Goal: Information Seeking & Learning: Learn about a topic

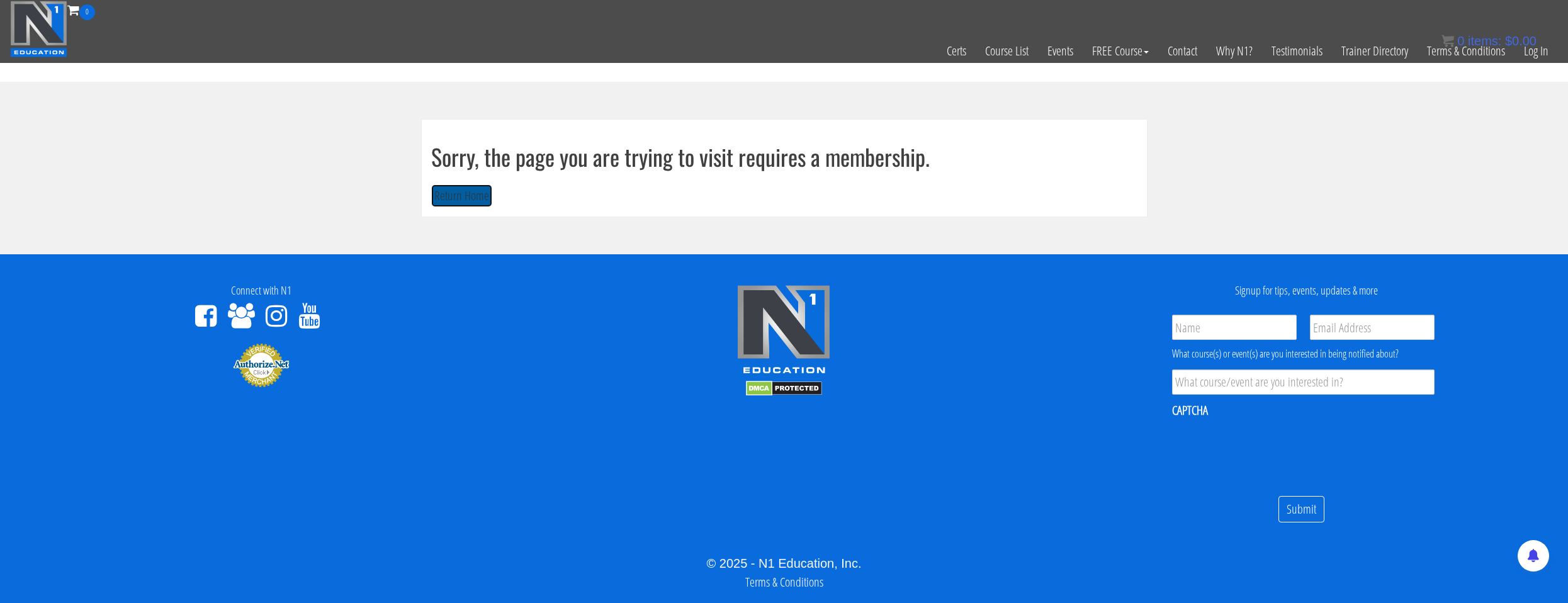
click at [472, 196] on button "Return Home" at bounding box center [461, 196] width 61 height 24
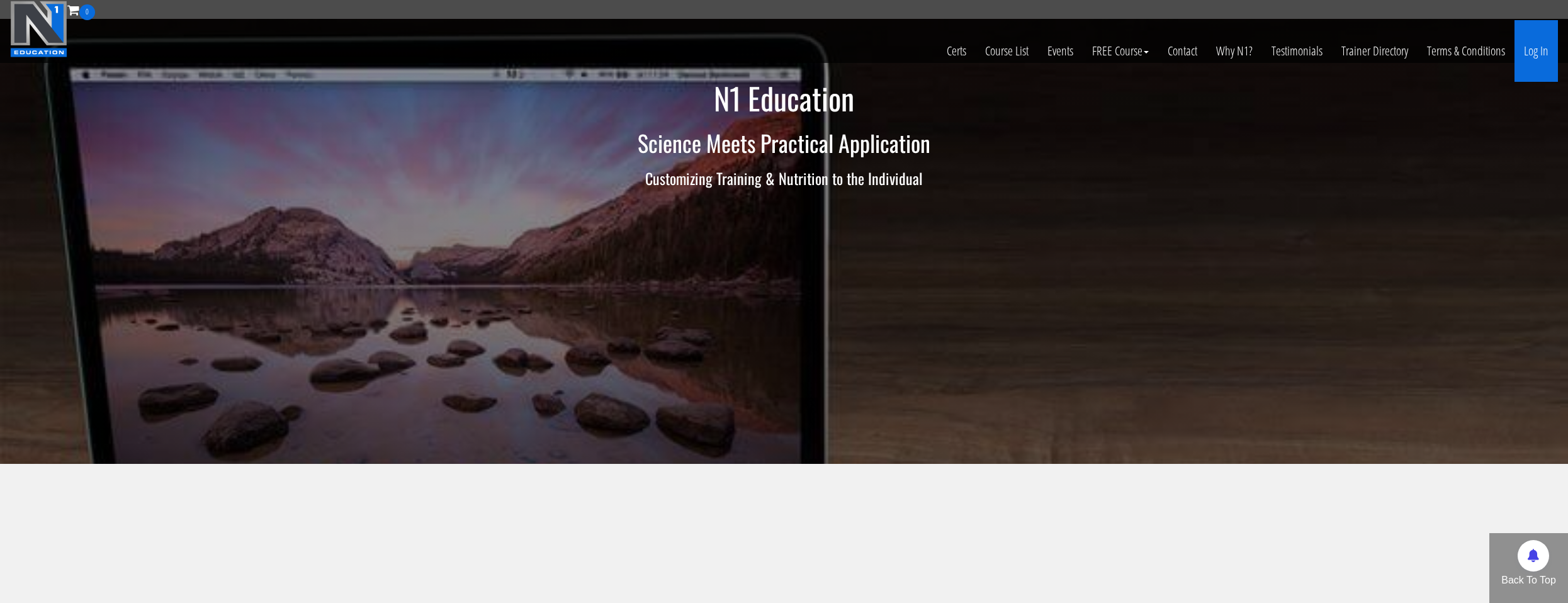
click at [1541, 69] on link "Log In" at bounding box center [1536, 51] width 44 height 62
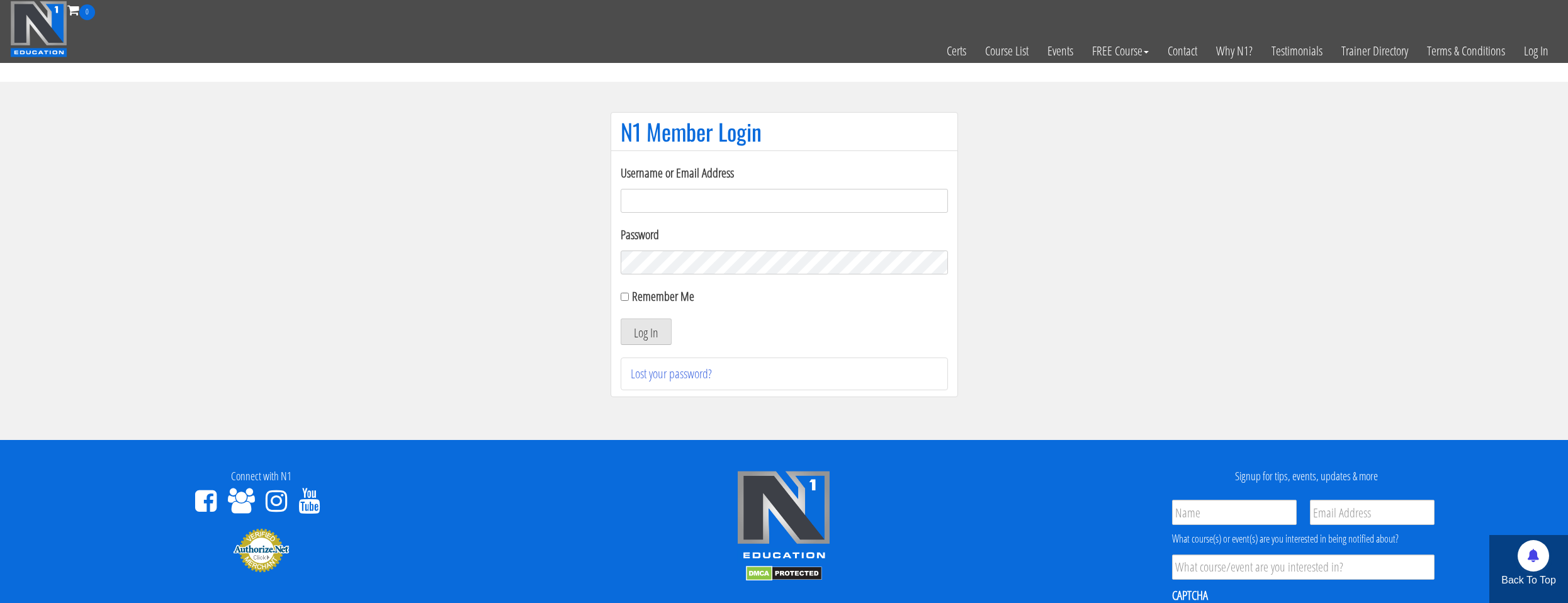
click at [789, 196] on input "Username or Email Address" at bounding box center [784, 201] width 328 height 24
click at [707, 183] on div "Username or Email Address" at bounding box center [784, 188] width 328 height 49
click at [706, 196] on input "Username or Email Address" at bounding box center [784, 201] width 328 height 24
type input "natejb344@hotmail.com"
click at [678, 299] on label "Remember Me" at bounding box center [663, 296] width 62 height 17
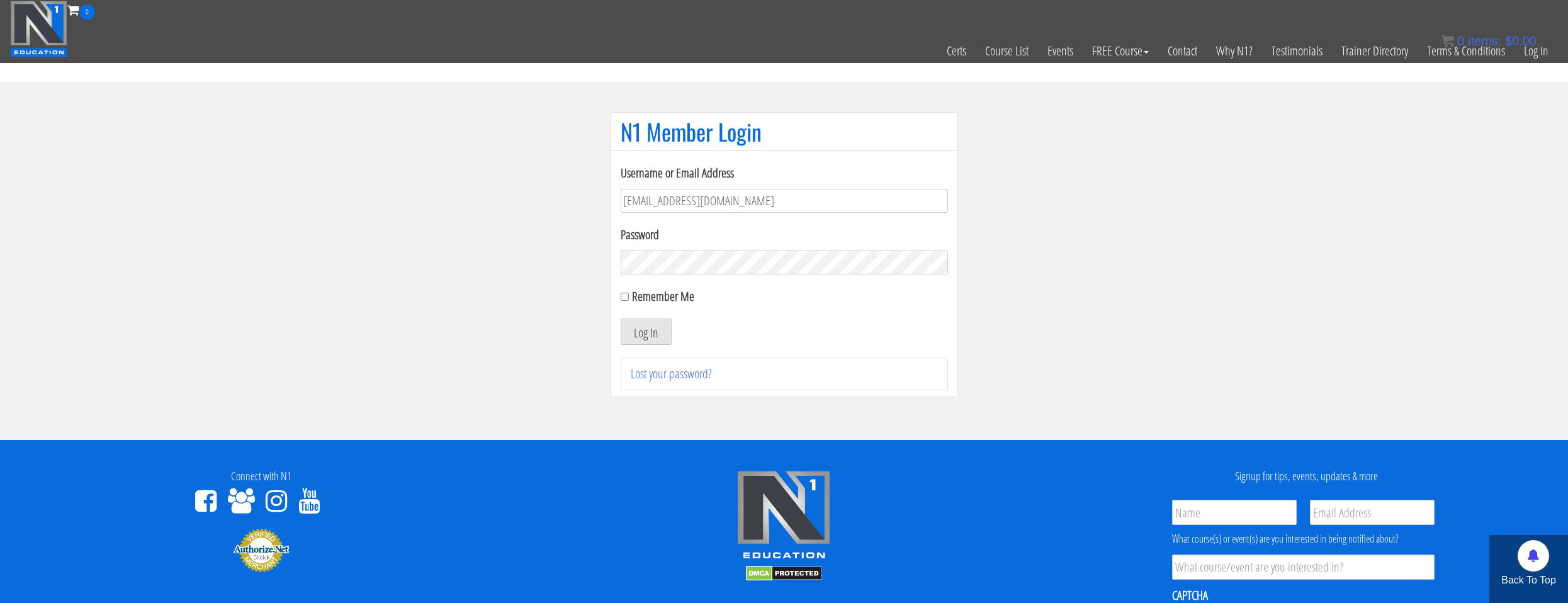
click at [629, 299] on input "Remember Me" at bounding box center [624, 296] width 8 height 8
checkbox input "true"
click at [668, 333] on button "Log In" at bounding box center [646, 331] width 51 height 26
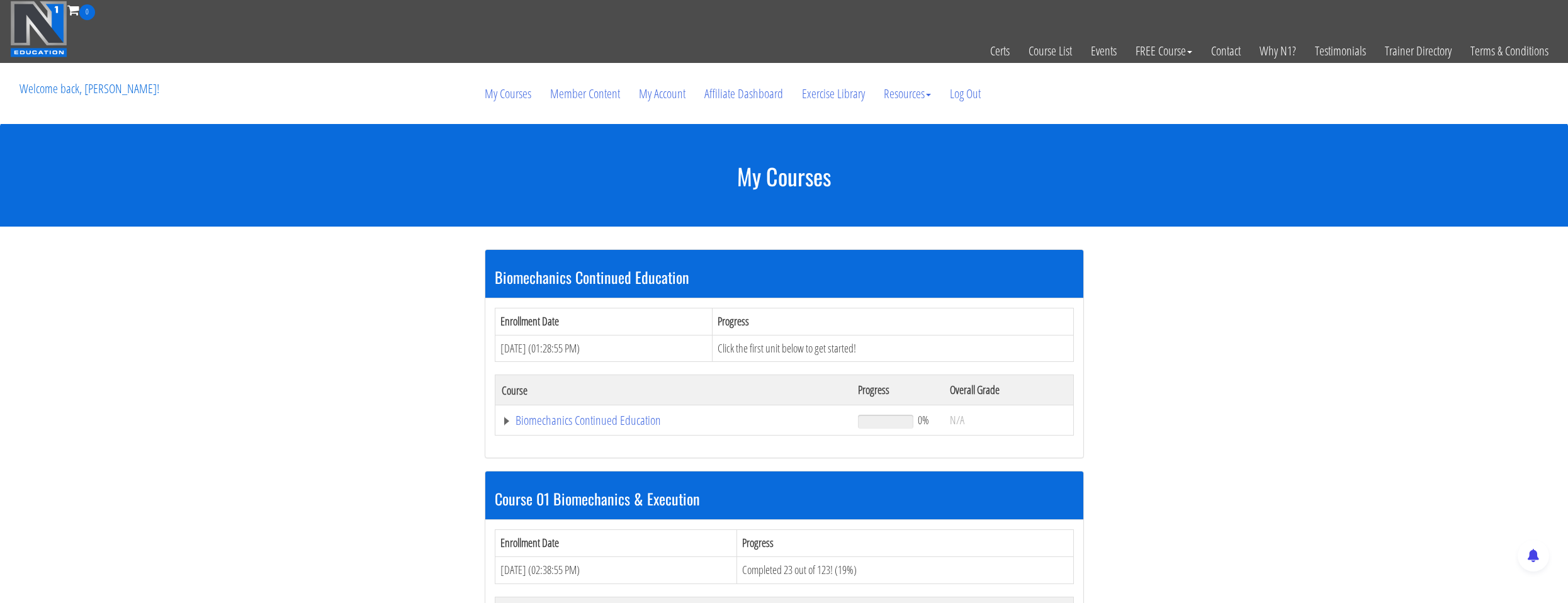
scroll to position [189, 0]
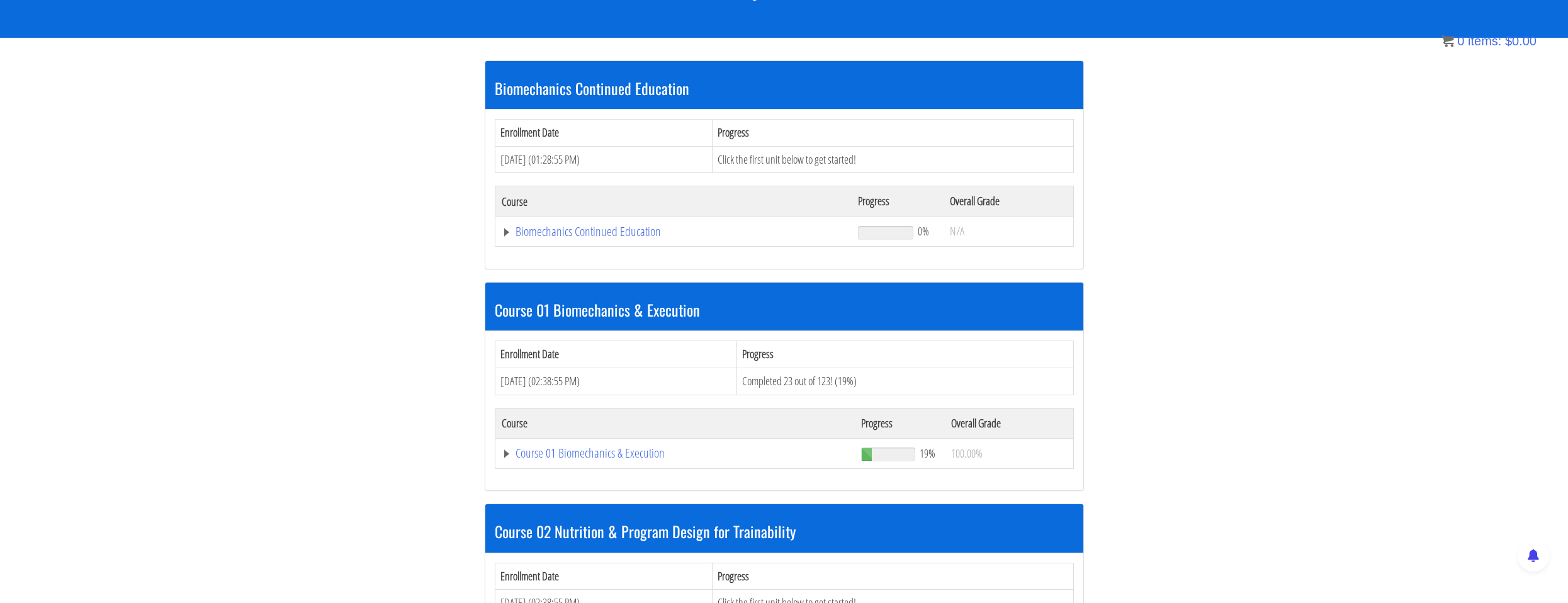
click at [657, 465] on td "Course 01 Biomechanics & Execution" at bounding box center [674, 452] width 360 height 30
click at [654, 455] on link "Course 01 Biomechanics & Execution" at bounding box center [675, 453] width 348 height 13
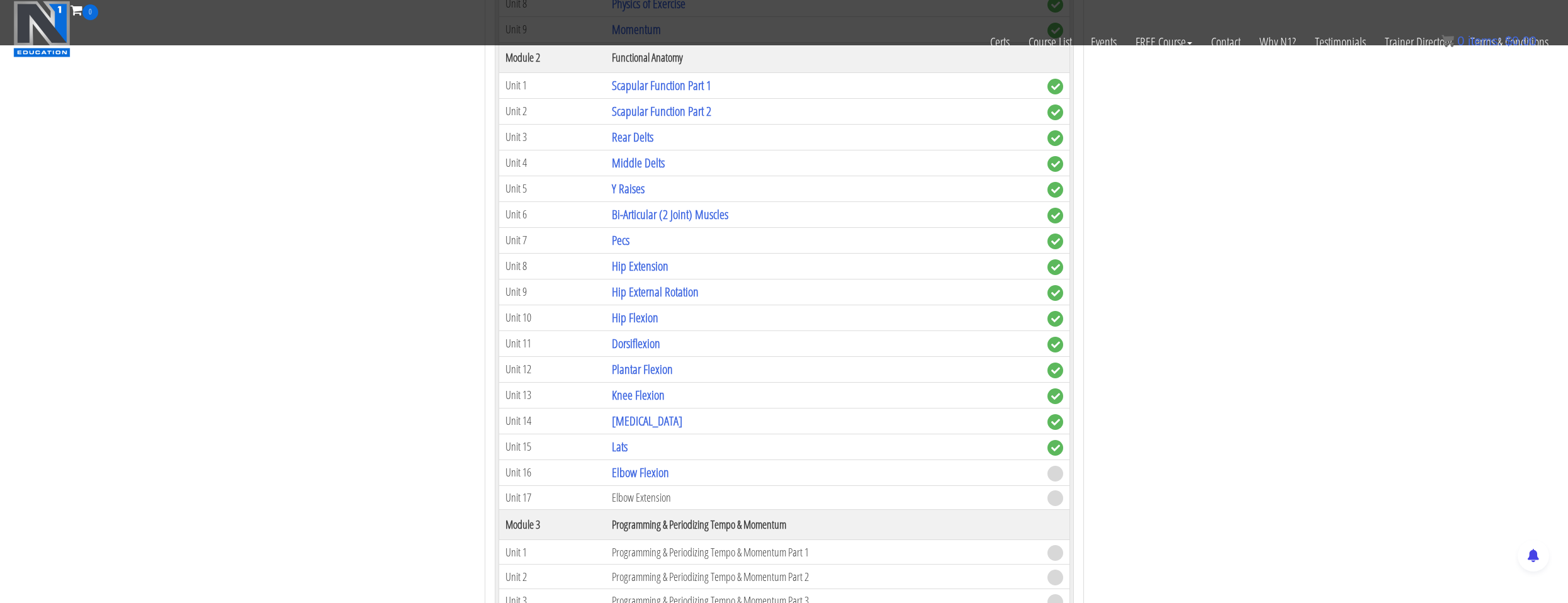
scroll to position [881, 0]
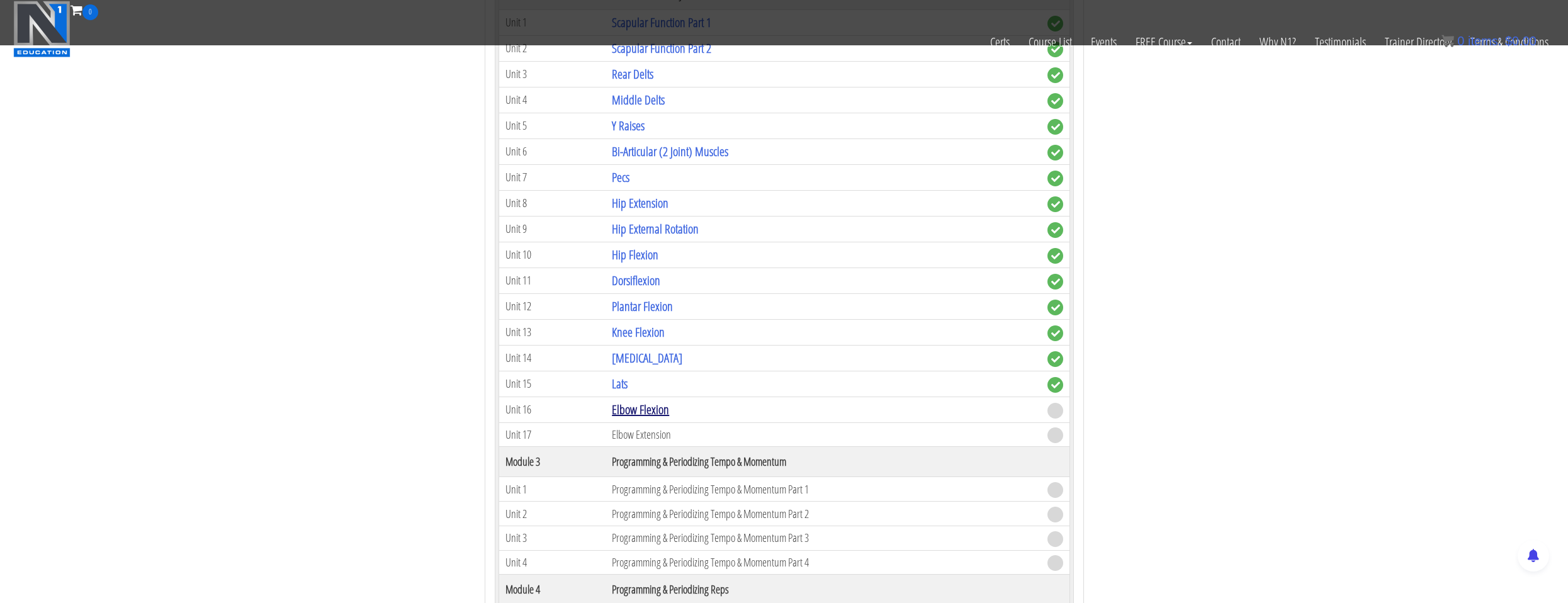
click at [654, 414] on link "Elbow Flexion" at bounding box center [640, 409] width 57 height 17
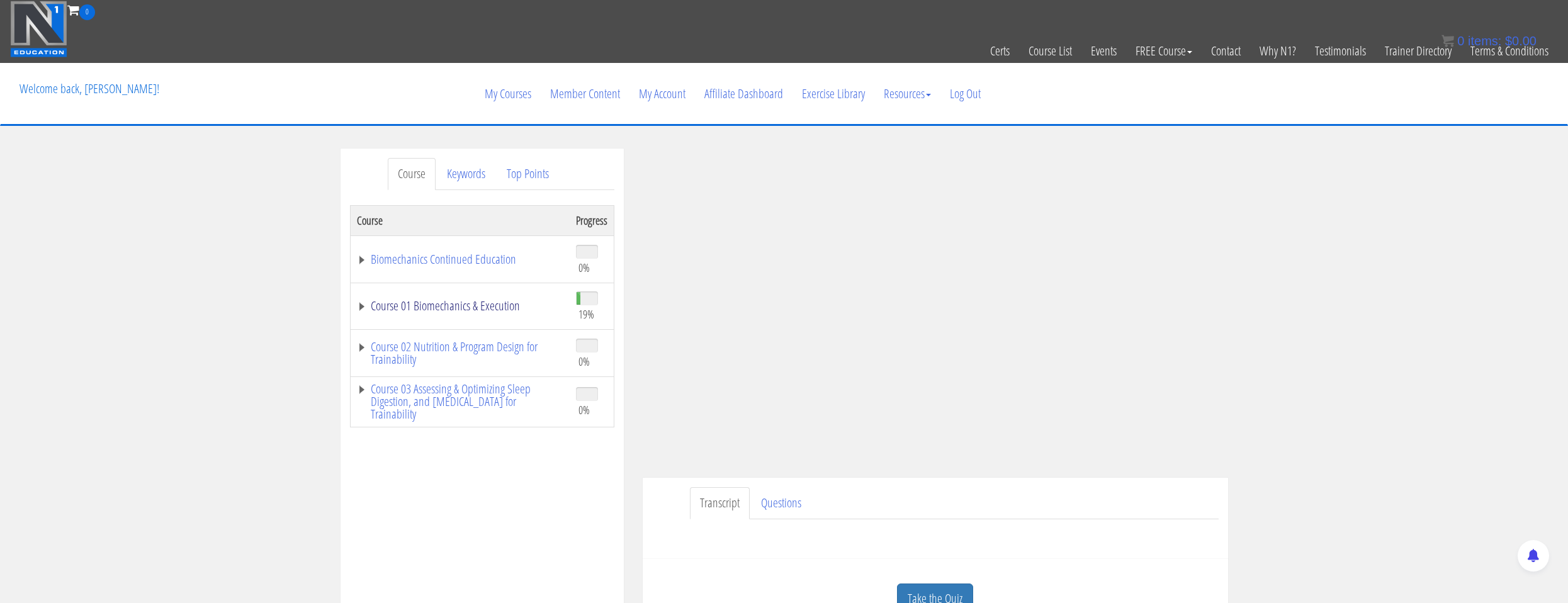
click at [517, 308] on link "Course 01 Biomechanics & Execution" at bounding box center [460, 306] width 206 height 13
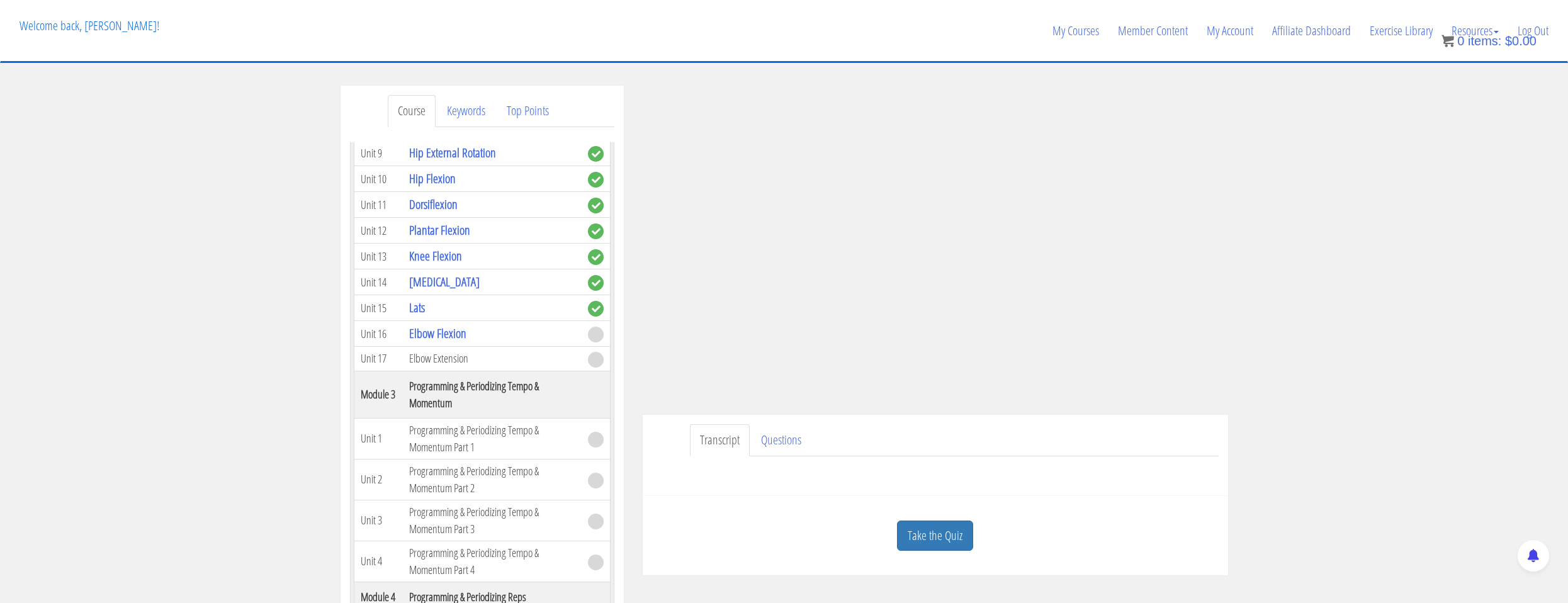
scroll to position [252, 0]
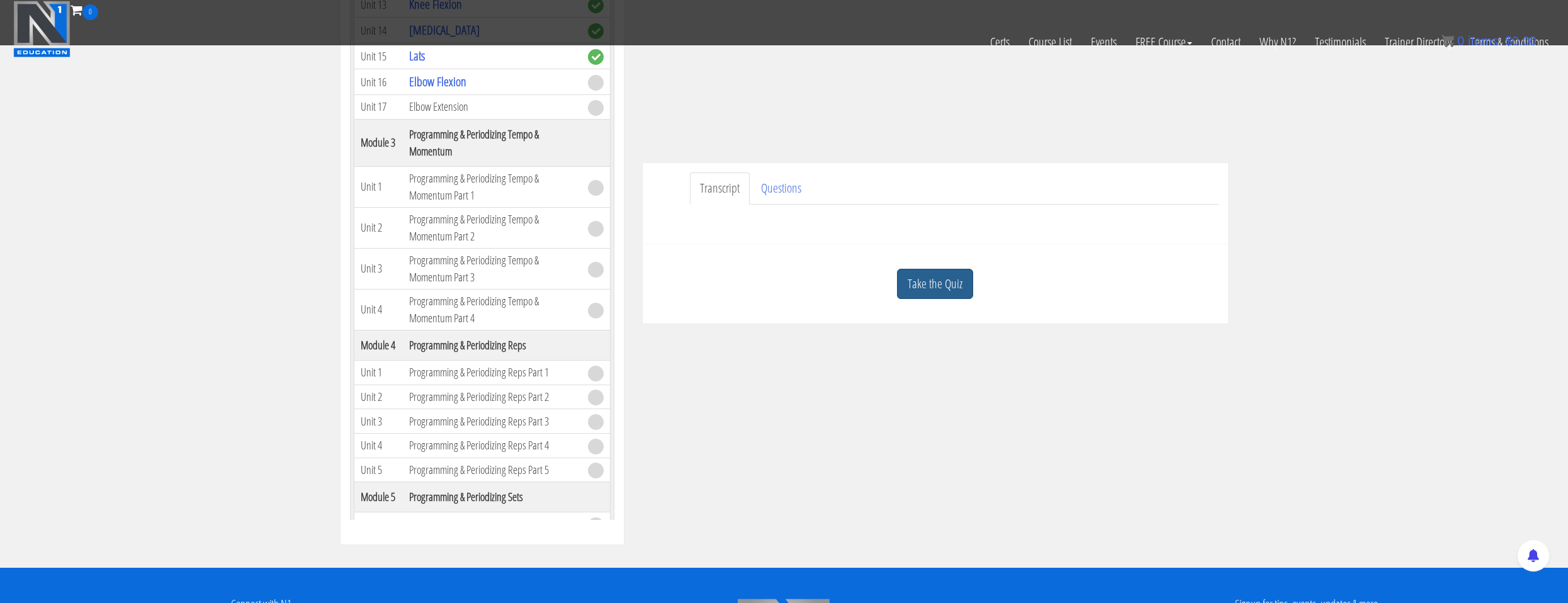
click at [902, 286] on link "Take the Quiz" at bounding box center [935, 284] width 76 height 31
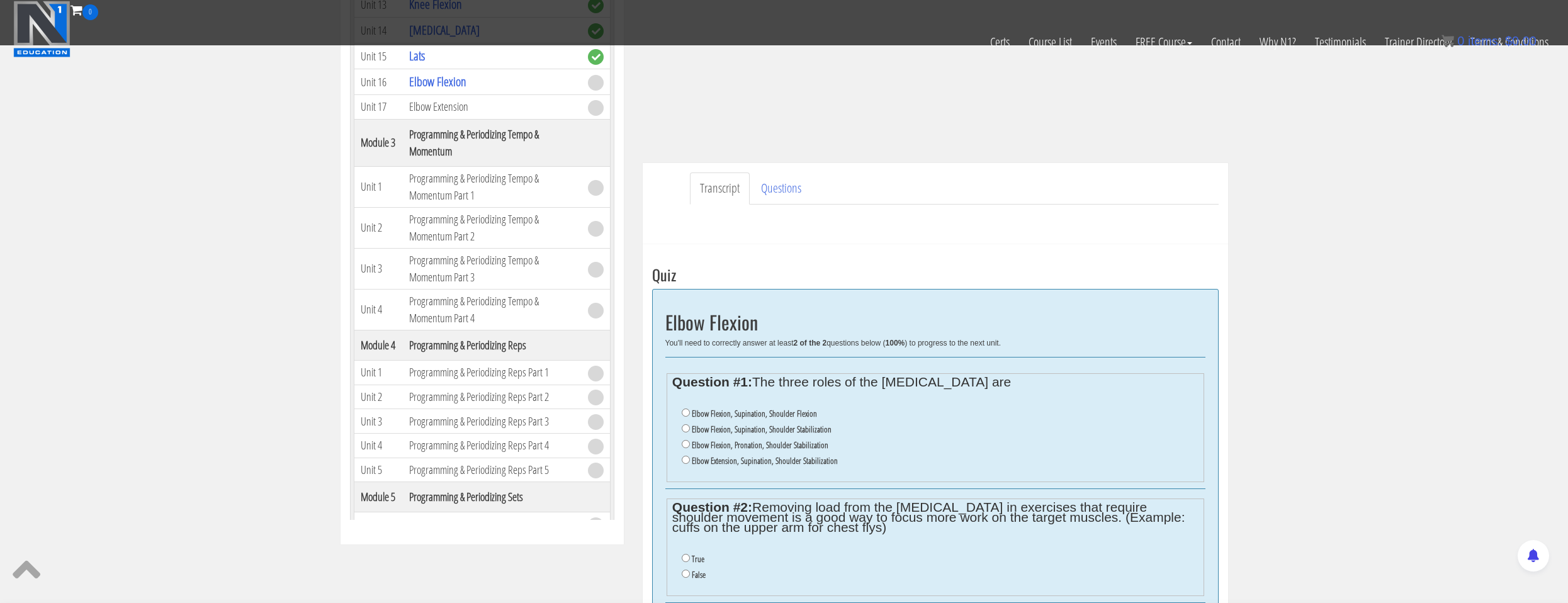
click at [749, 424] on label "Elbow Flexion, Supination, Shoulder Stabilization" at bounding box center [761, 429] width 140 height 10
click at [690, 424] on input "Elbow Flexion, Supination, Shoulder Stabilization" at bounding box center [685, 428] width 8 height 8
radio input "true"
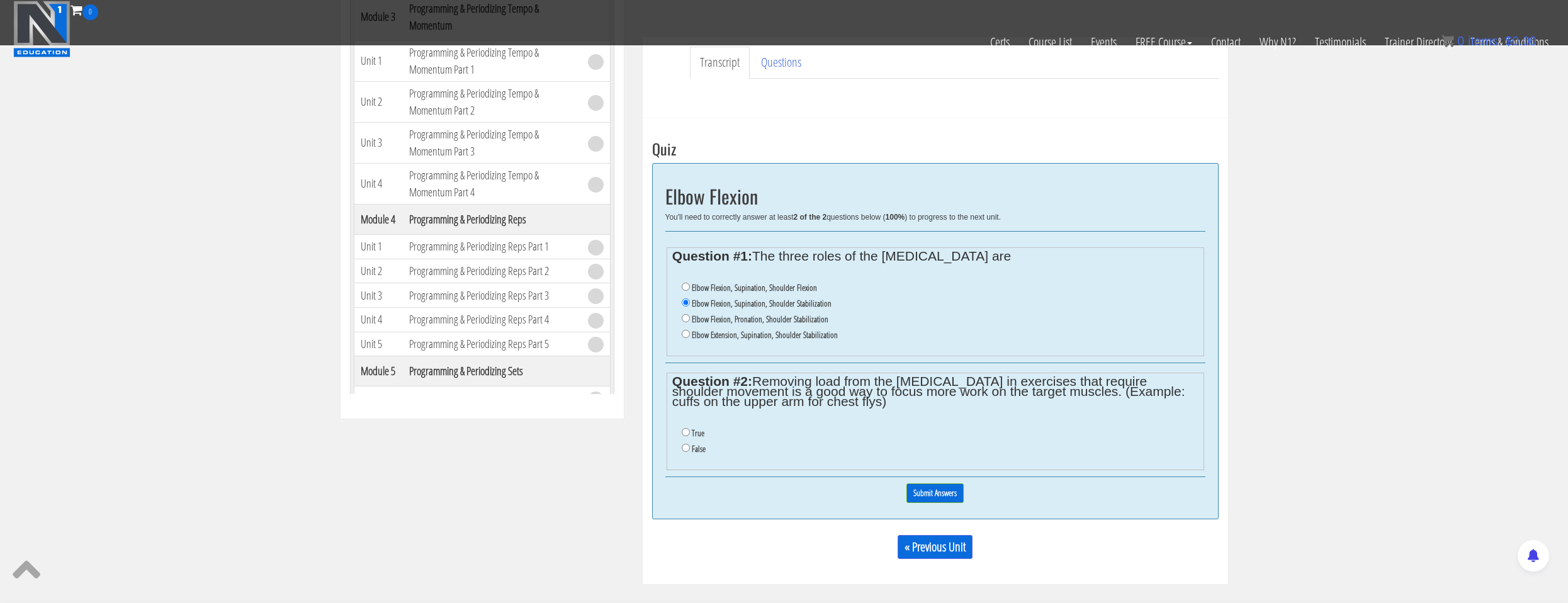
click at [691, 449] on li "False" at bounding box center [940, 448] width 517 height 16
click at [685, 445] on input "False" at bounding box center [685, 447] width 8 height 8
radio input "true"
click at [926, 499] on input "Submit Answers" at bounding box center [935, 493] width 57 height 19
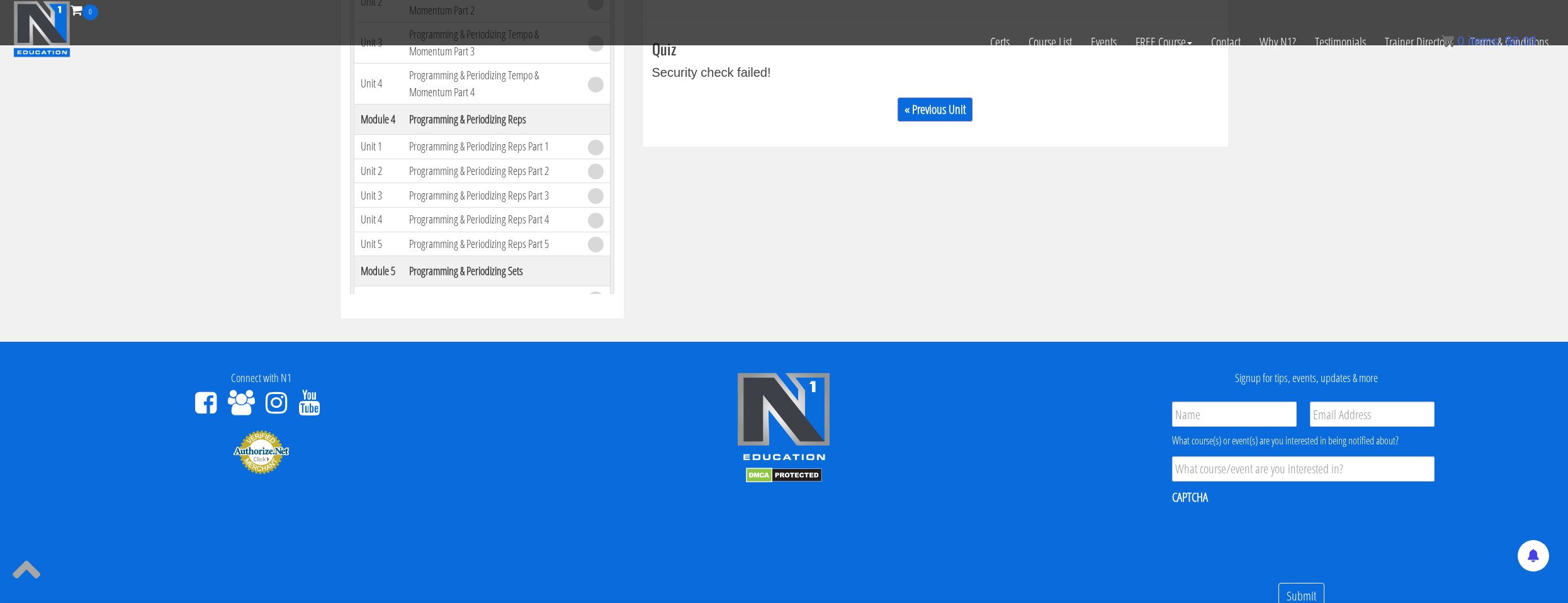
scroll to position [226, 0]
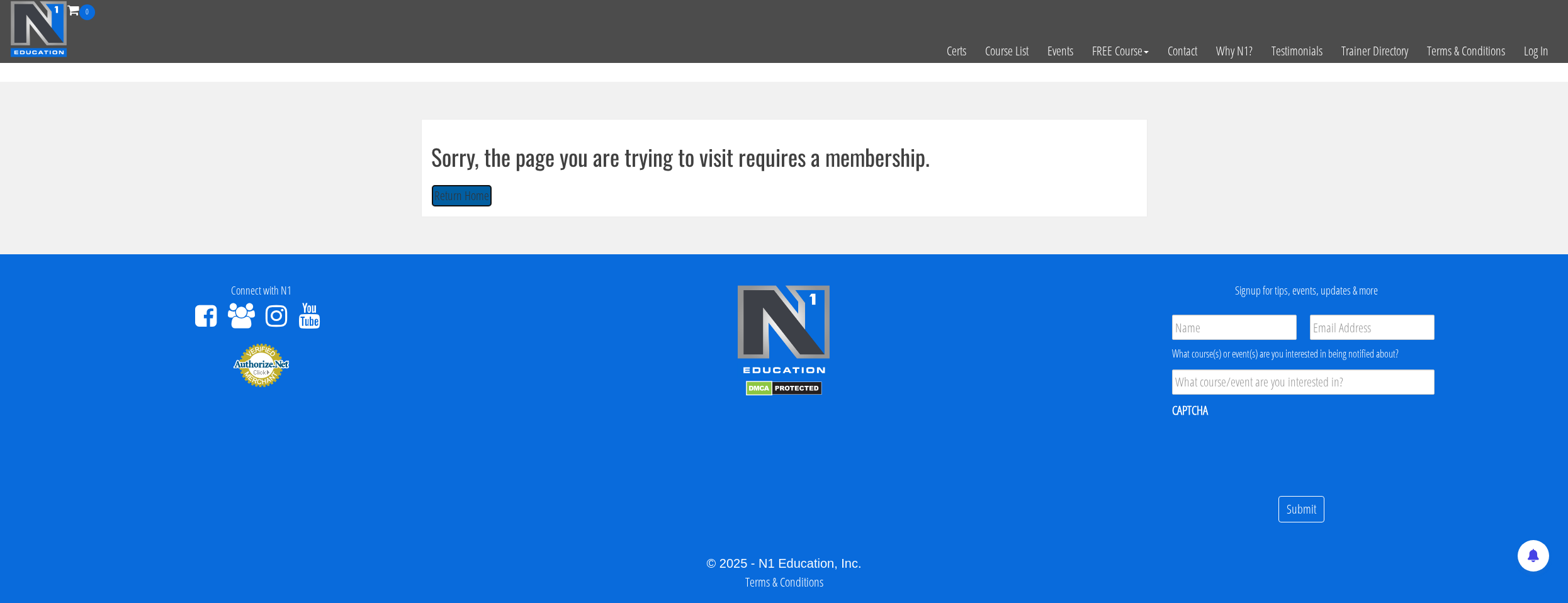
click at [482, 194] on button "Return Home" at bounding box center [461, 196] width 61 height 24
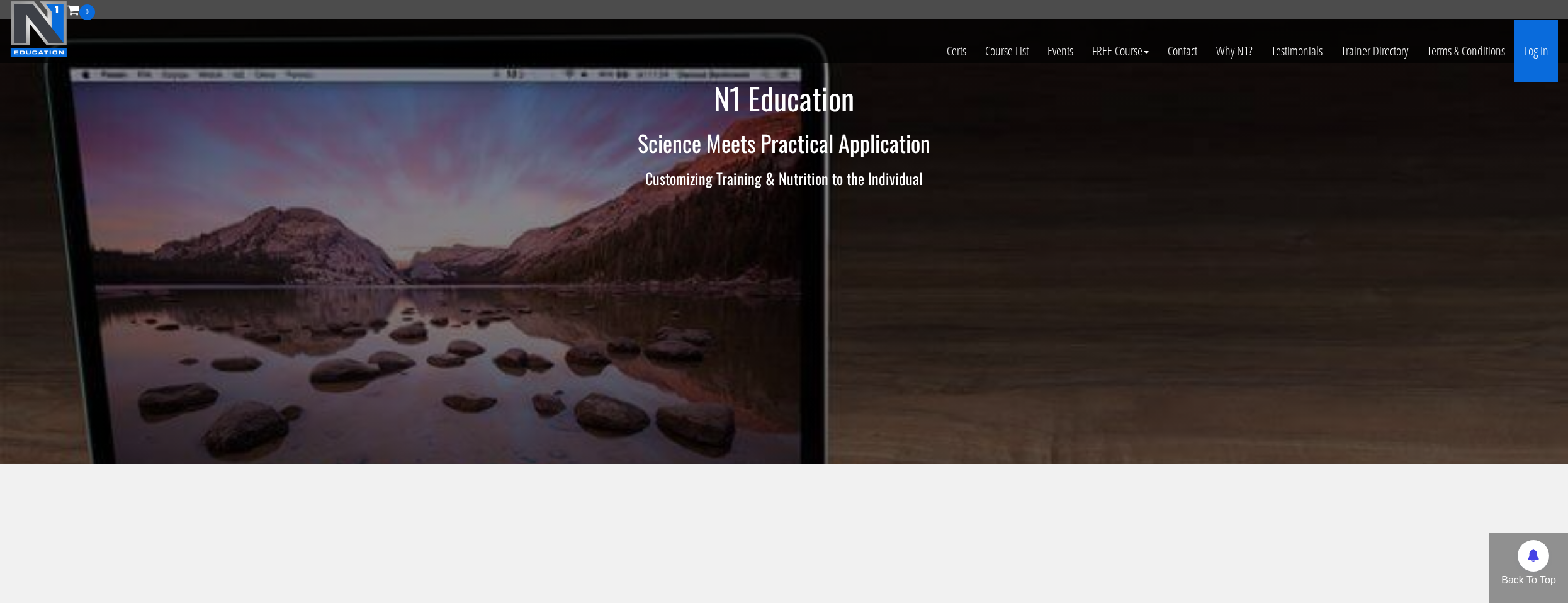
click at [1521, 59] on link "Log In" at bounding box center [1536, 51] width 44 height 62
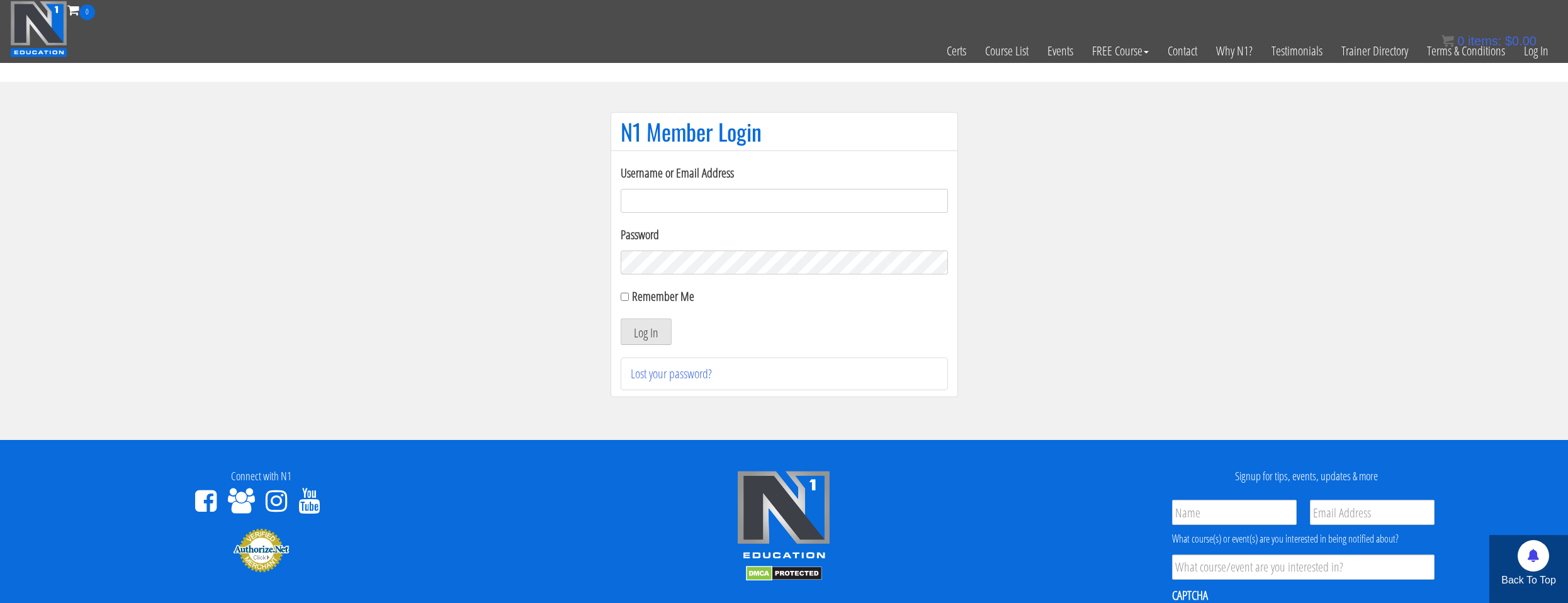
click at [861, 203] on input "Username or Email Address" at bounding box center [784, 201] width 328 height 24
type input "[EMAIL_ADDRESS][DOMAIN_NAME]"
click at [621, 318] on button "Log In" at bounding box center [646, 331] width 51 height 26
click at [378, 308] on section "N1 Member Login Username or Email Address [EMAIL_ADDRESS][DOMAIN_NAME] Password…" at bounding box center [784, 261] width 1568 height 358
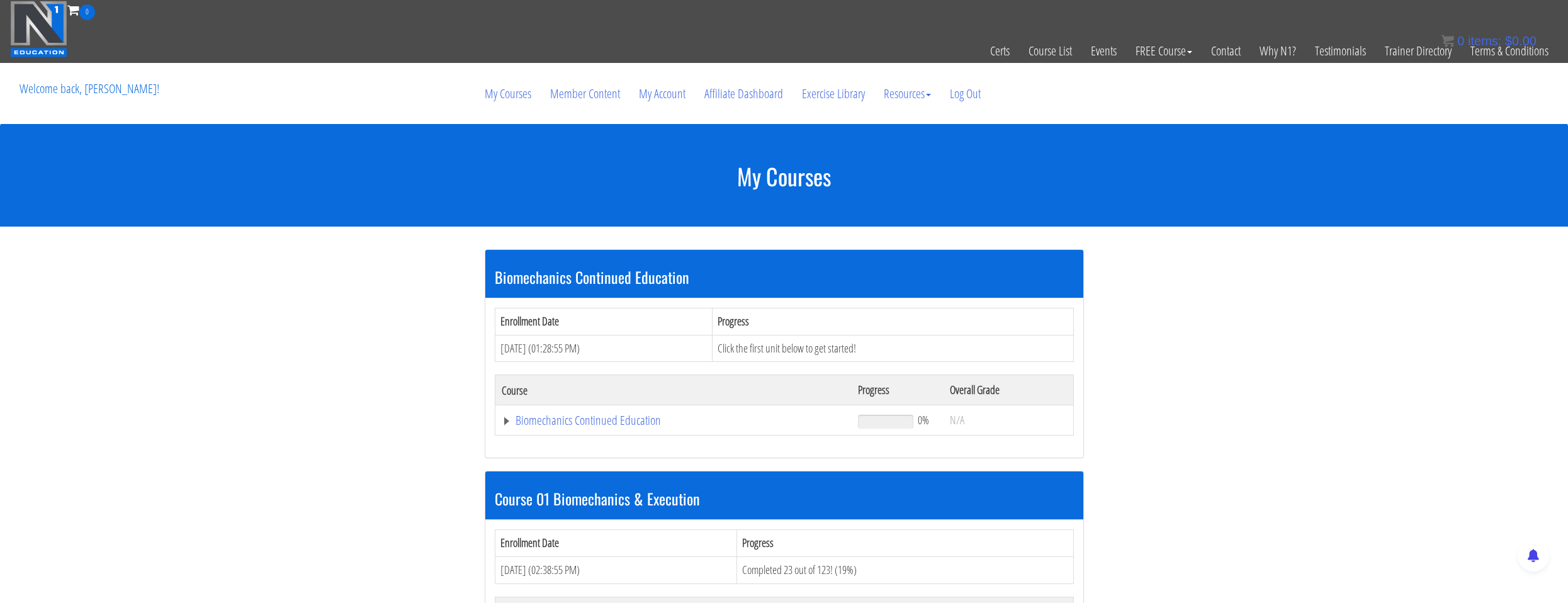
scroll to position [252, 0]
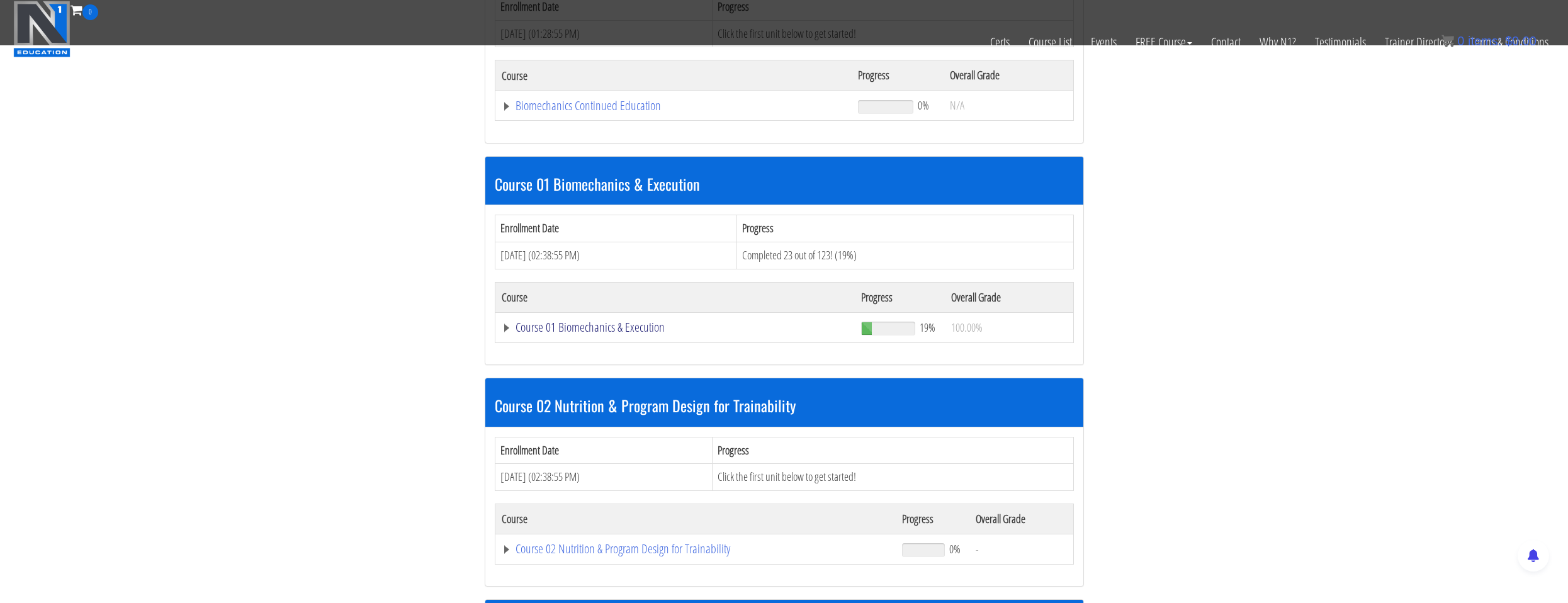
click at [618, 323] on link "Course 01 Biomechanics & Execution" at bounding box center [675, 327] width 348 height 13
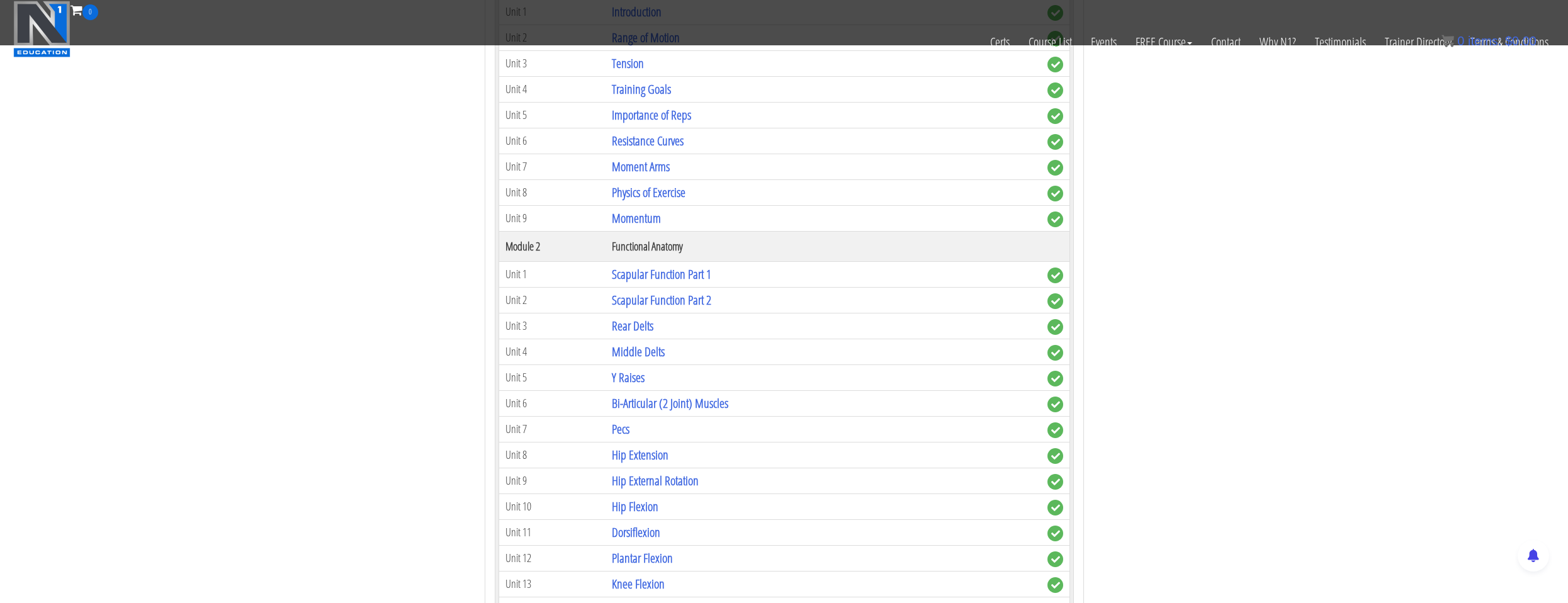
scroll to position [944, 0]
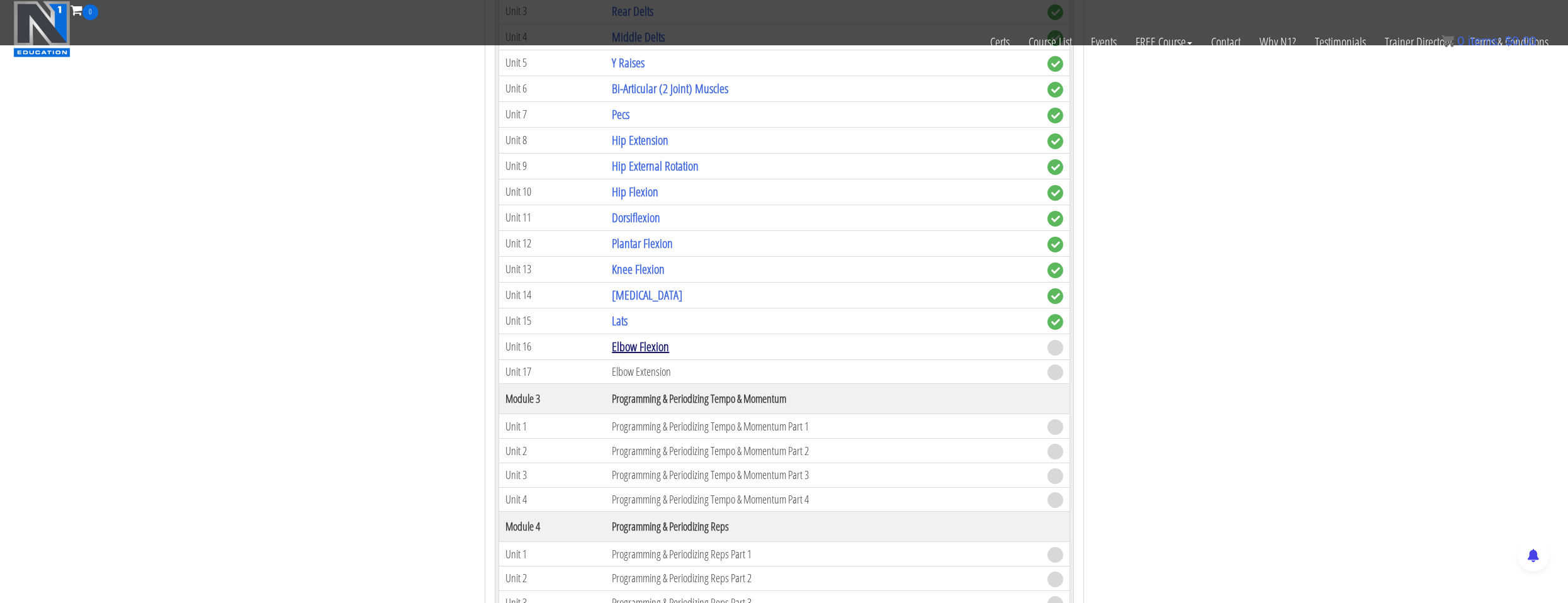
click at [632, 349] on link "Elbow Flexion" at bounding box center [640, 346] width 57 height 17
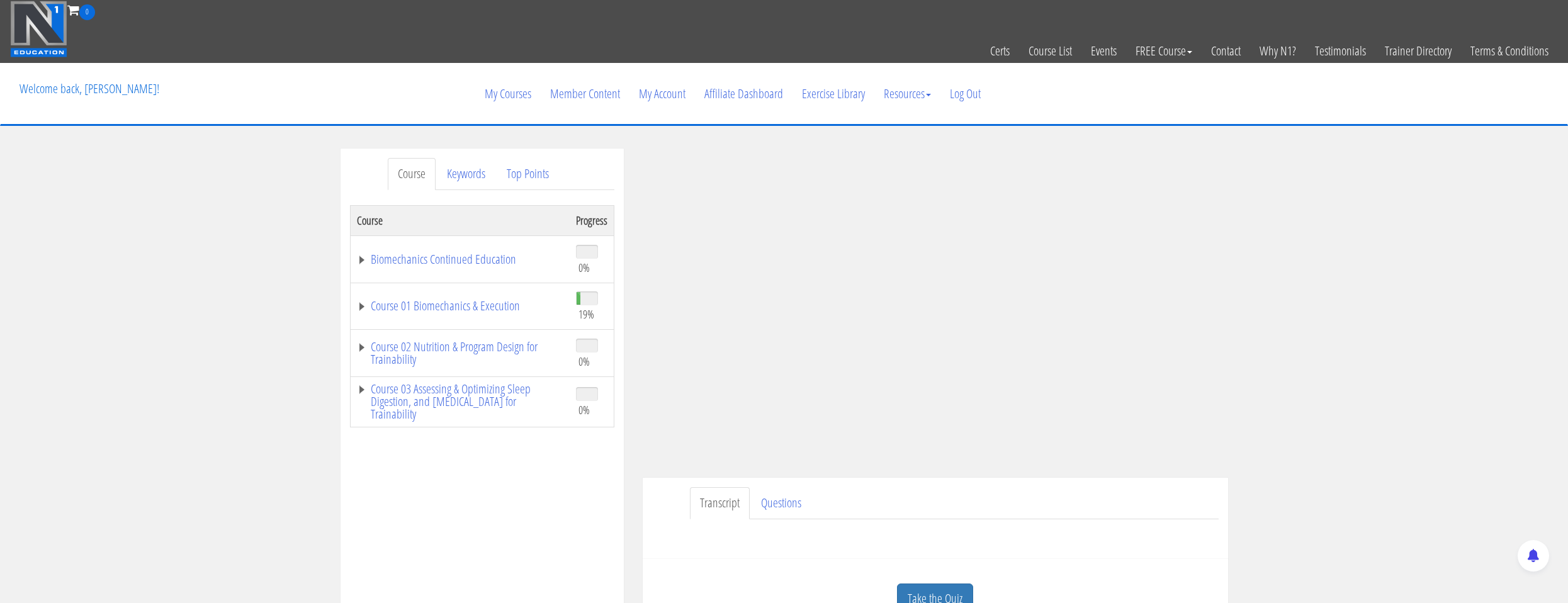
scroll to position [126, 0]
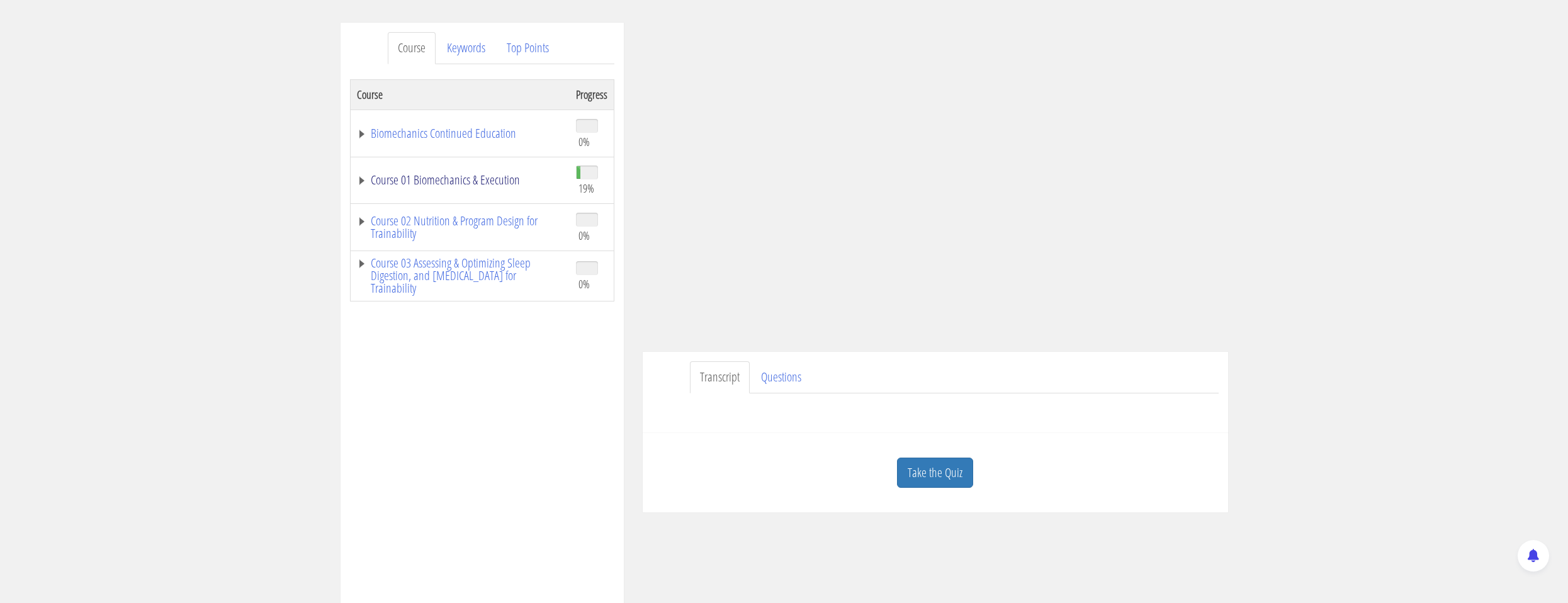
click at [517, 186] on link "Course 01 Biomechanics & Execution" at bounding box center [460, 180] width 206 height 13
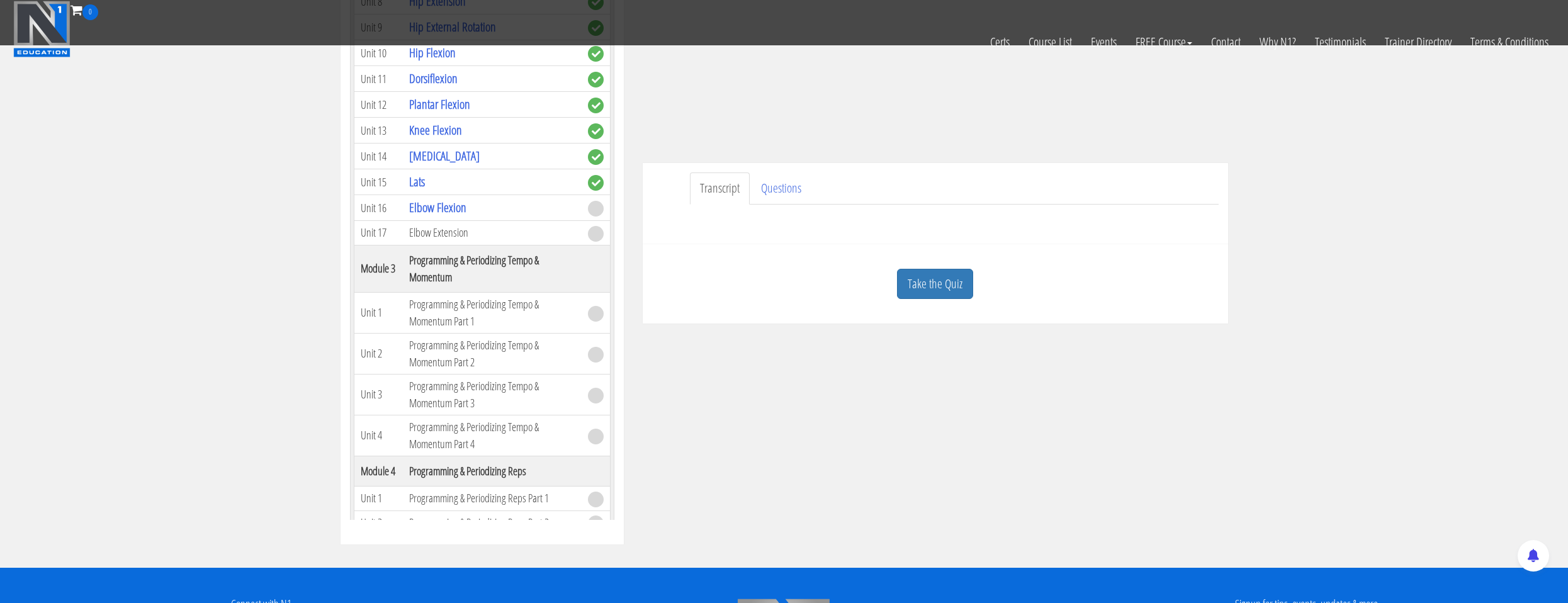
scroll to position [378, 0]
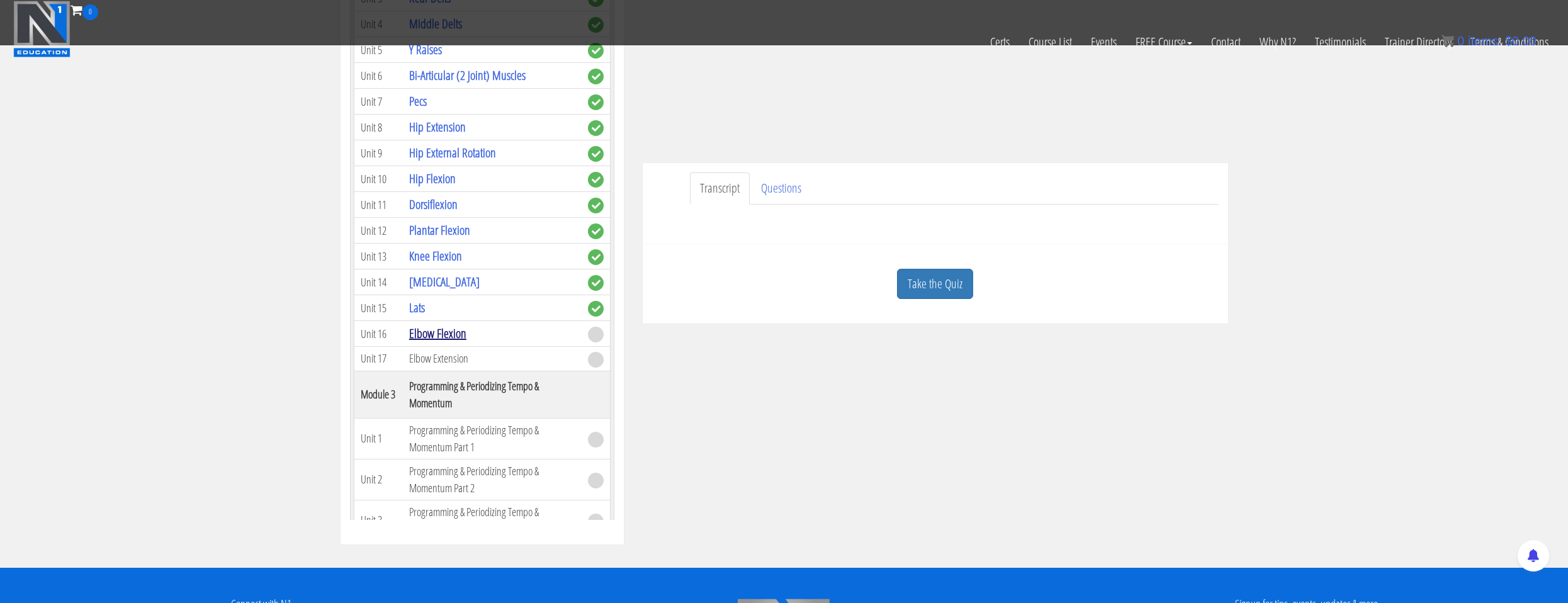
click at [462, 333] on link "Elbow Flexion" at bounding box center [437, 333] width 57 height 17
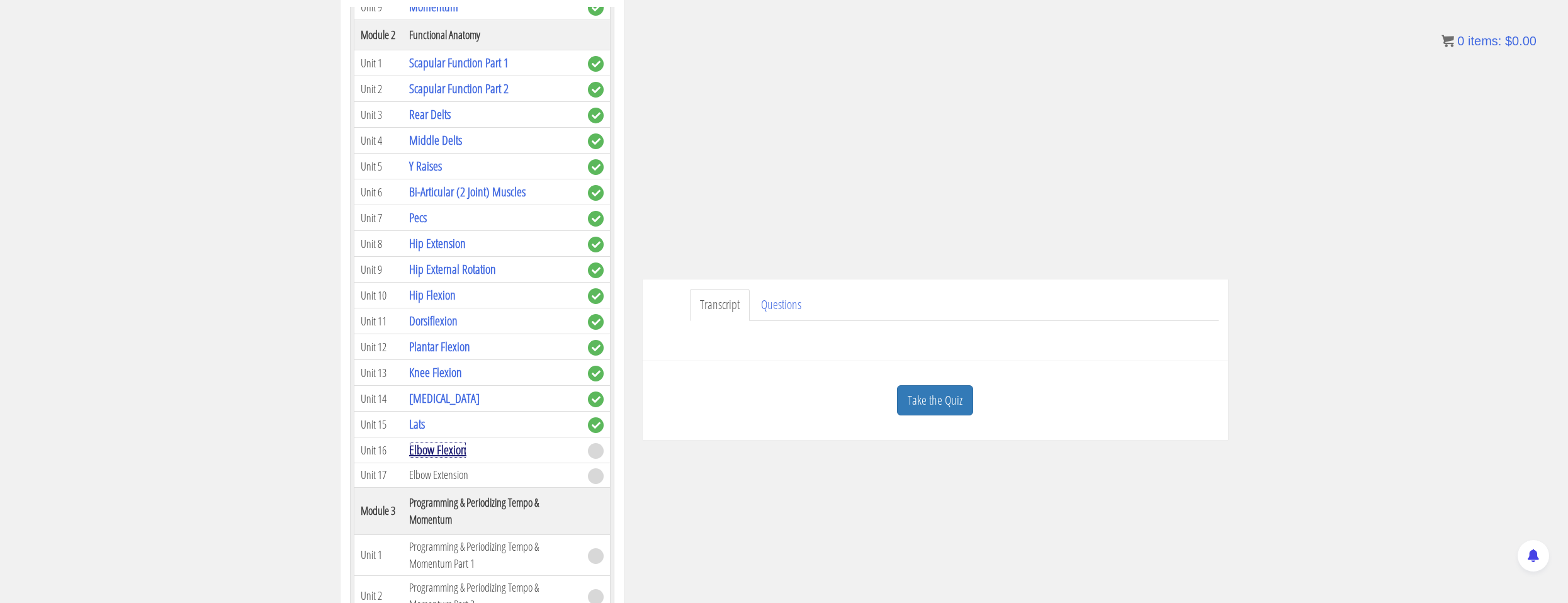
scroll to position [206, 0]
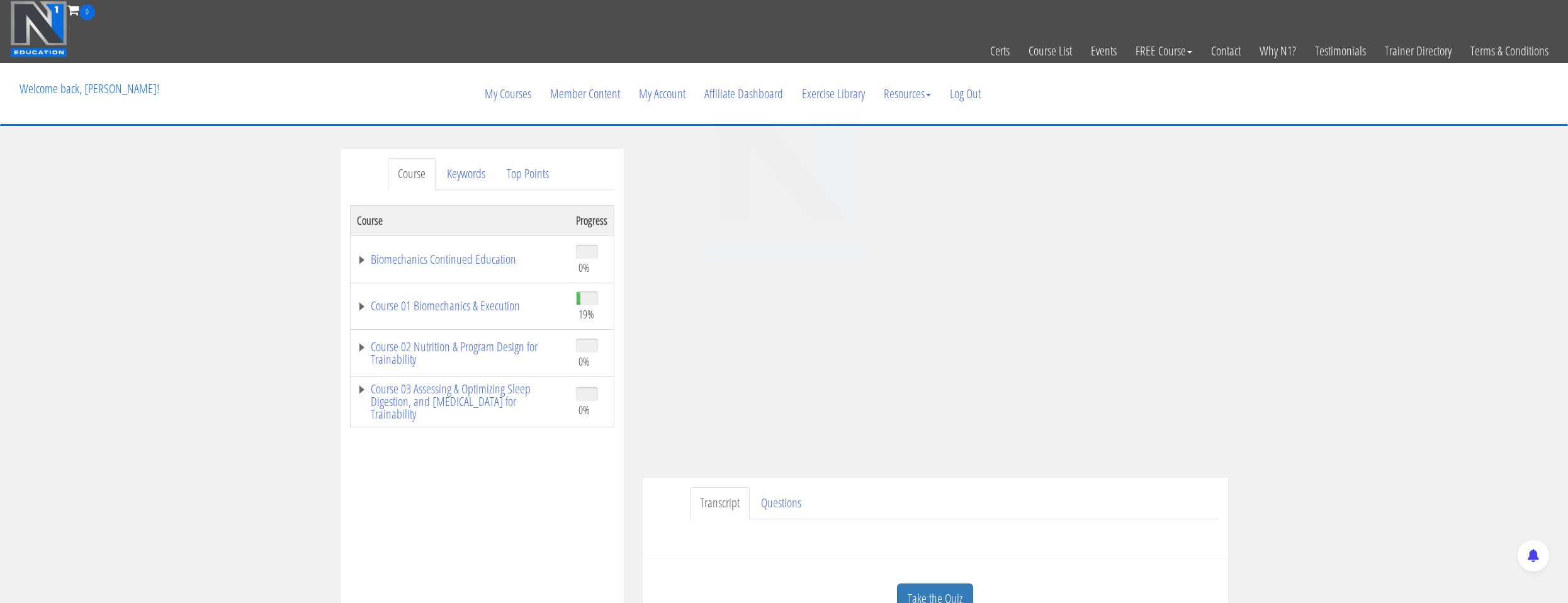
scroll to position [252, 0]
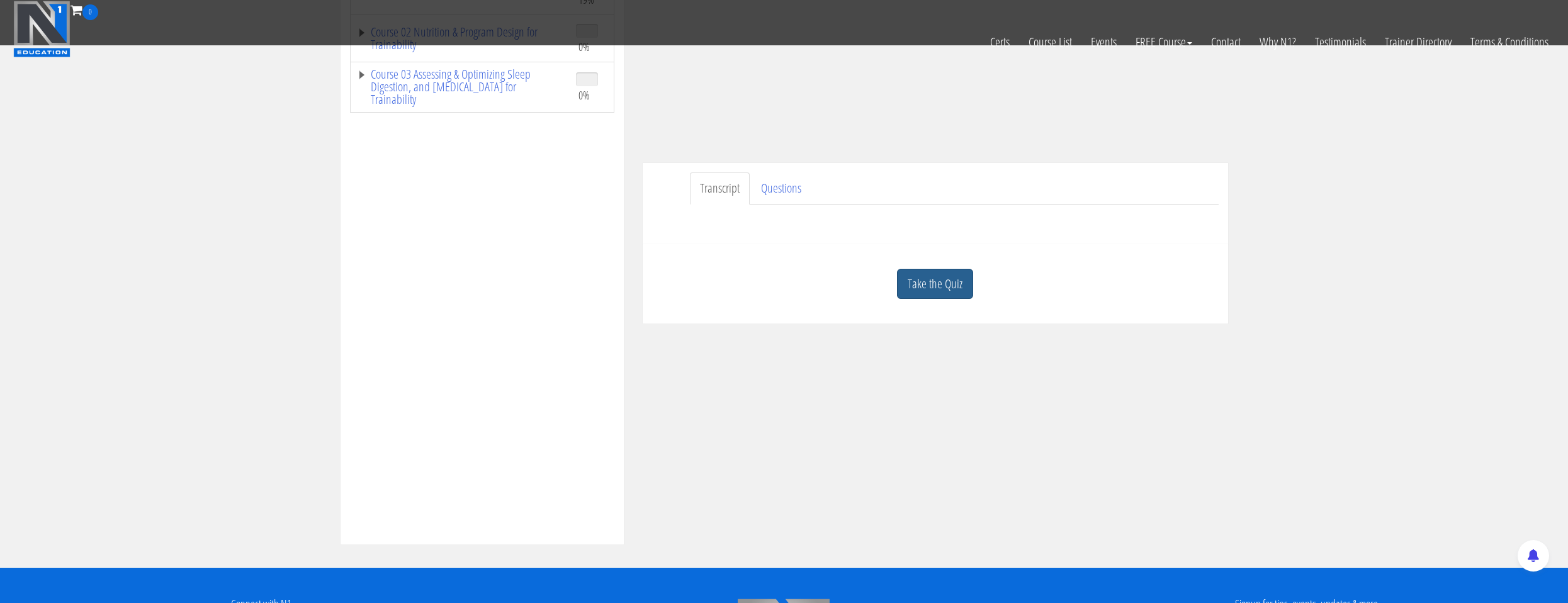
click at [915, 288] on link "Take the Quiz" at bounding box center [935, 284] width 76 height 31
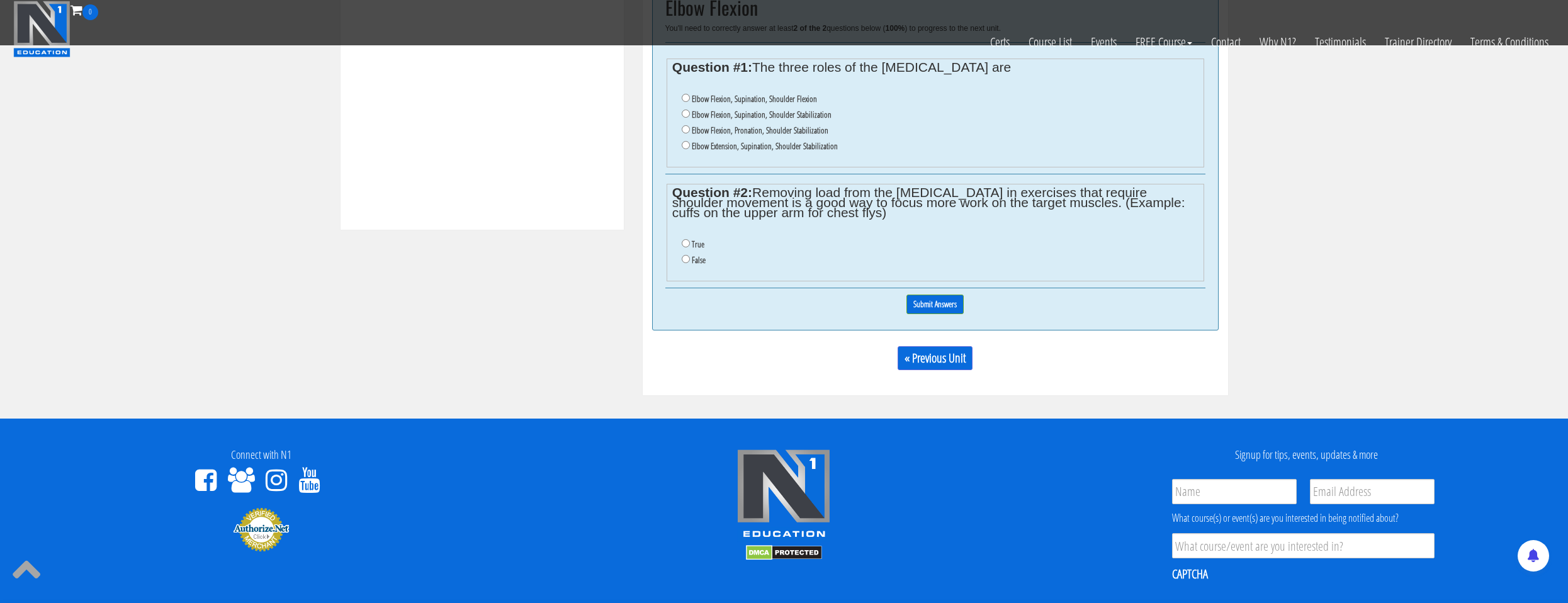
scroll to position [378, 0]
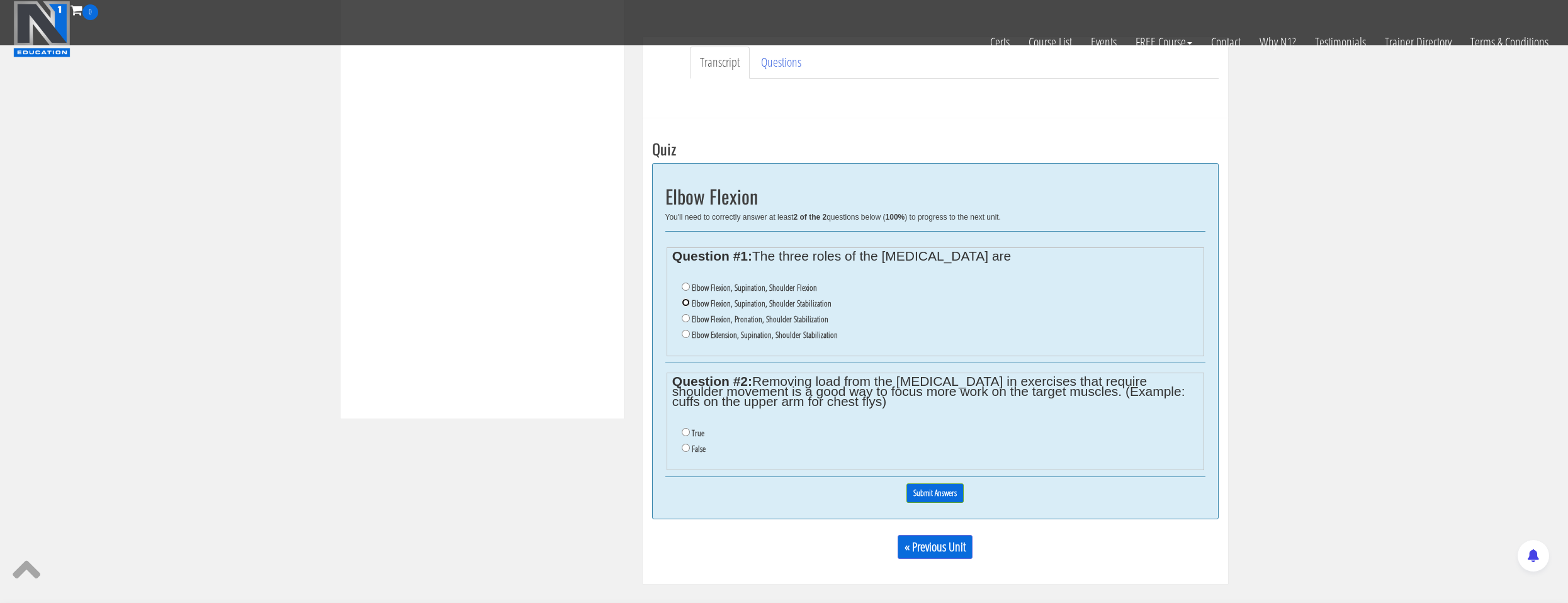
click at [688, 305] on input "Elbow Flexion, Supination, Shoulder Stabilization" at bounding box center [685, 302] width 8 height 8
radio input "true"
click at [695, 448] on label "False" at bounding box center [698, 448] width 14 height 10
click at [690, 448] on input "False" at bounding box center [685, 447] width 8 height 8
radio input "true"
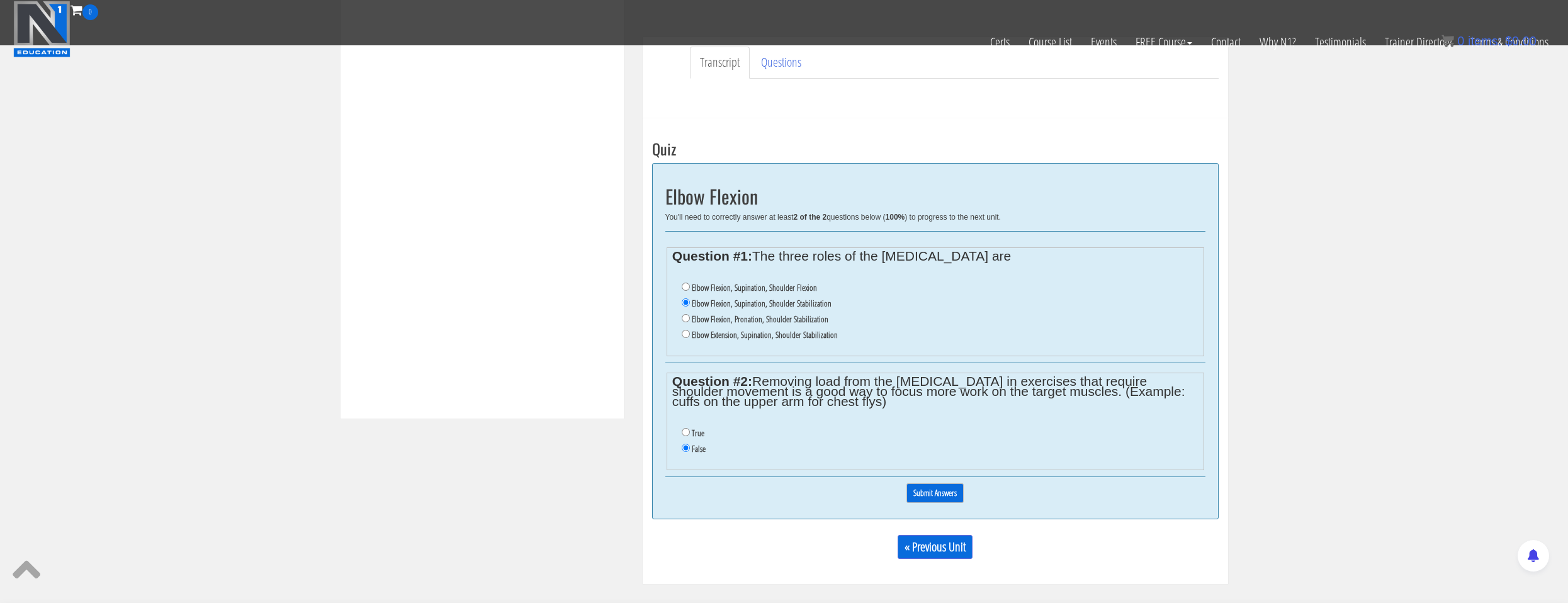
click at [916, 499] on input "Submit Answers" at bounding box center [935, 493] width 57 height 19
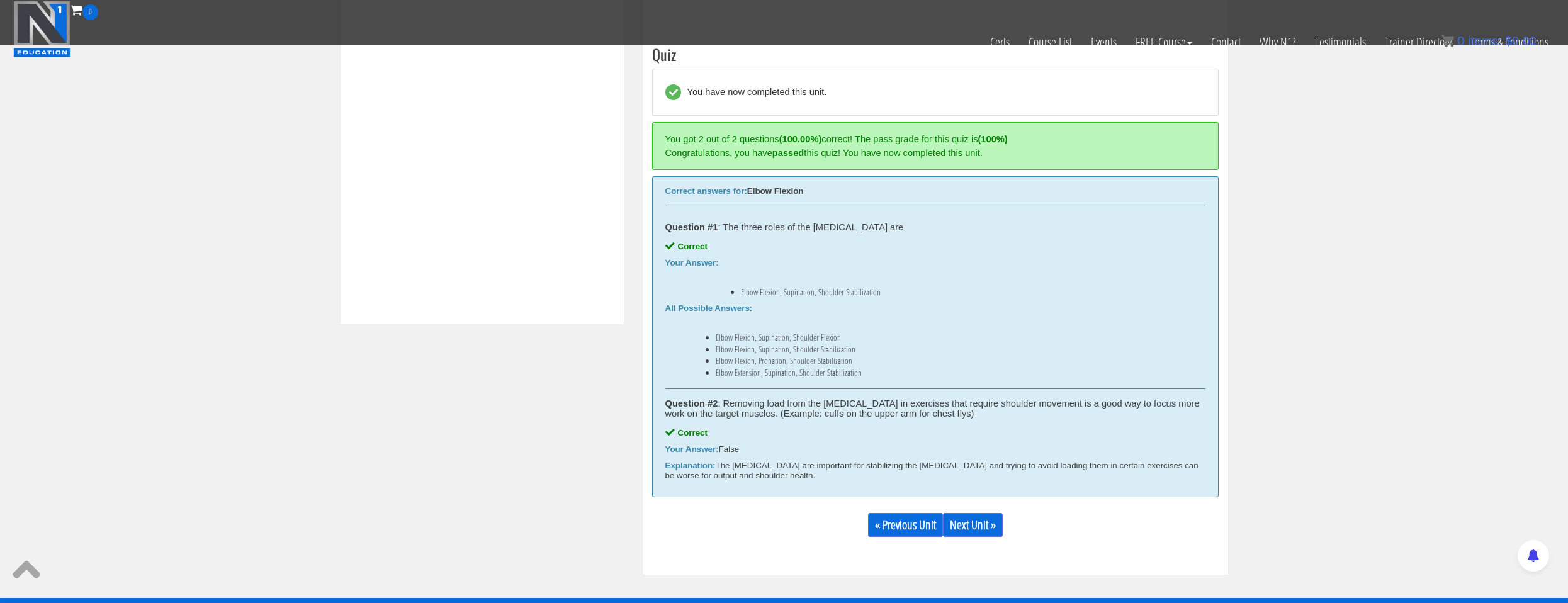
scroll to position [477, 0]
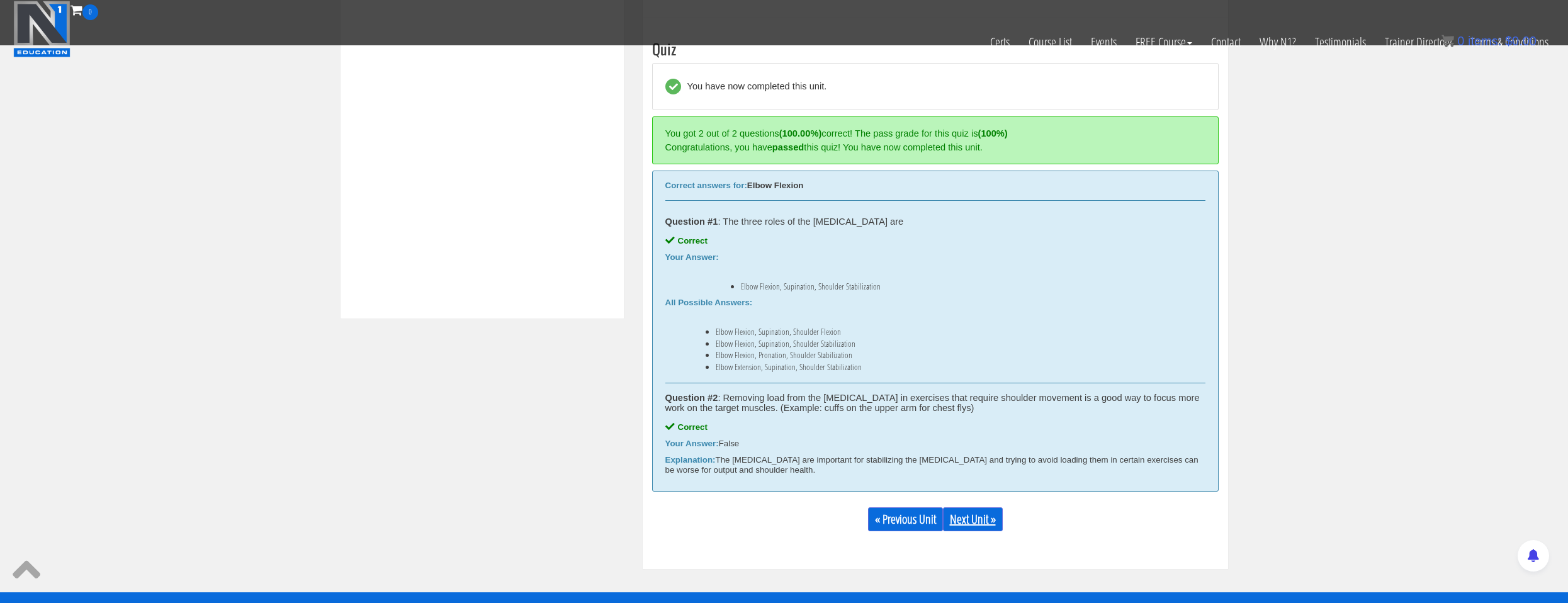
click at [982, 521] on link "Next Unit »" at bounding box center [973, 519] width 60 height 24
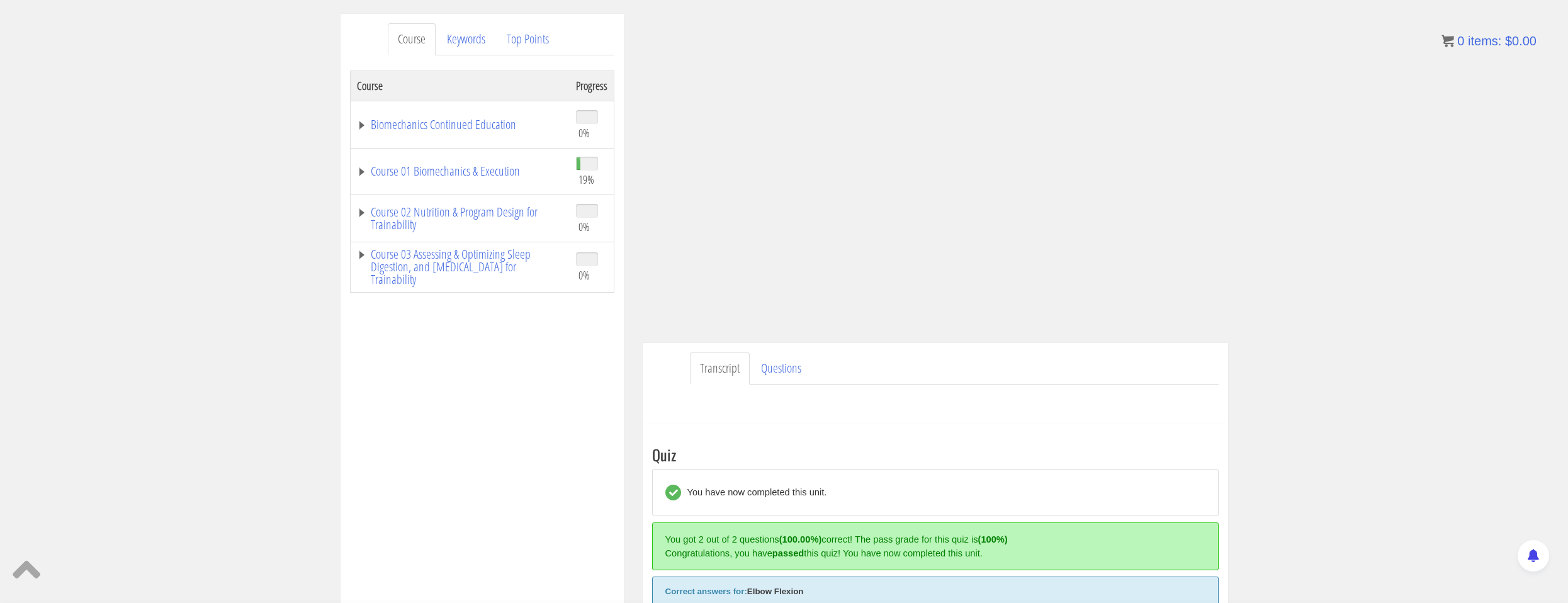
scroll to position [0, 0]
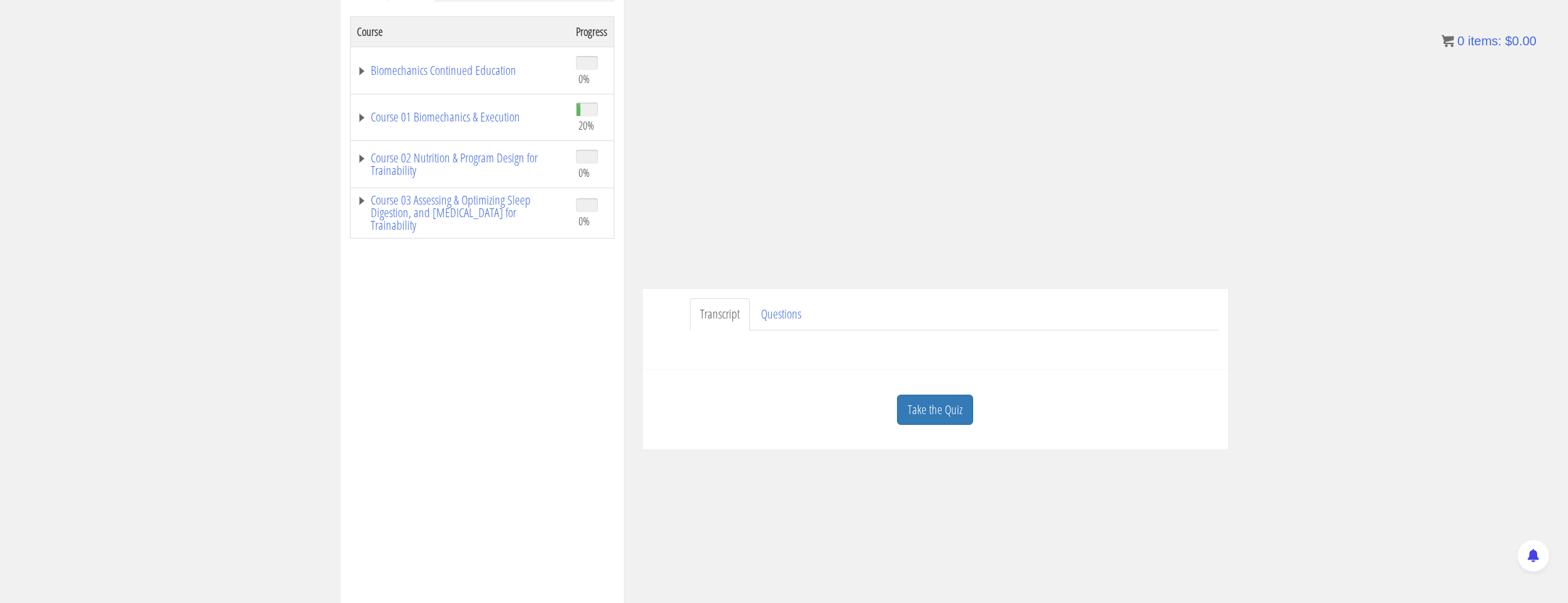
click at [926, 420] on link "Take the Quiz" at bounding box center [935, 410] width 76 height 31
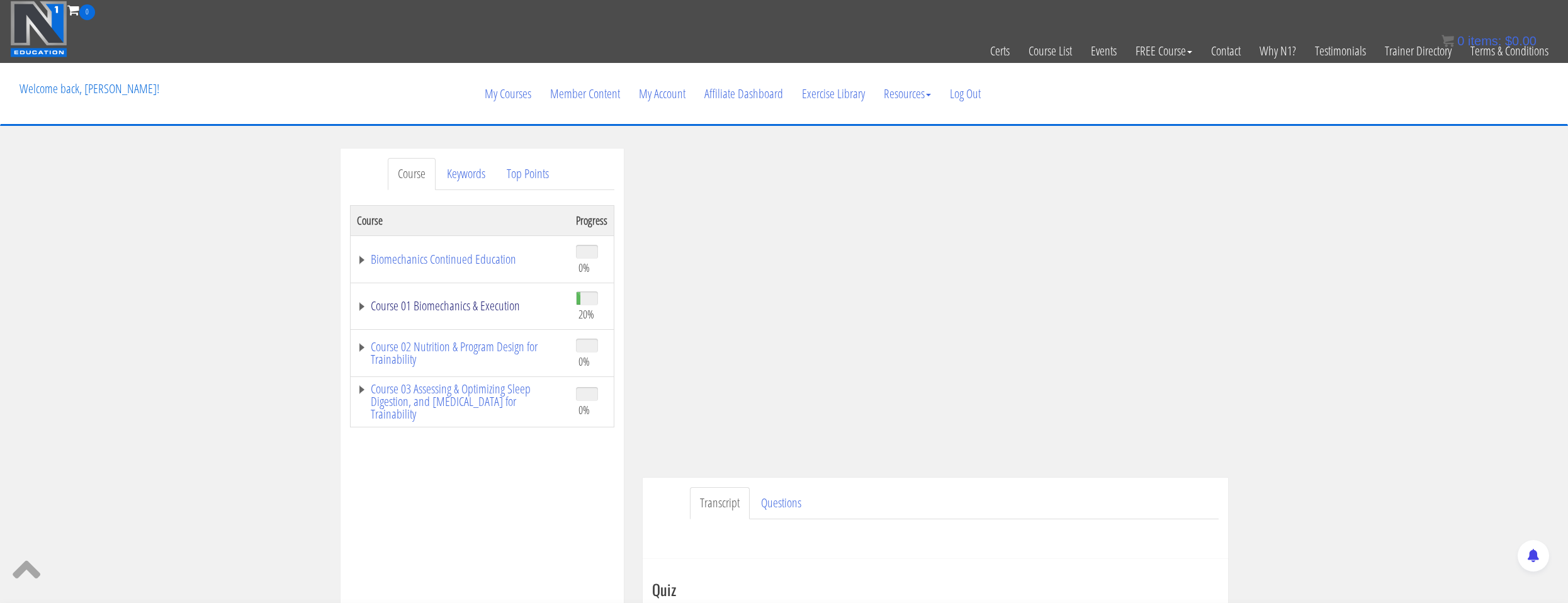
click at [465, 304] on link "Course 01 Biomechanics & Execution" at bounding box center [460, 306] width 206 height 13
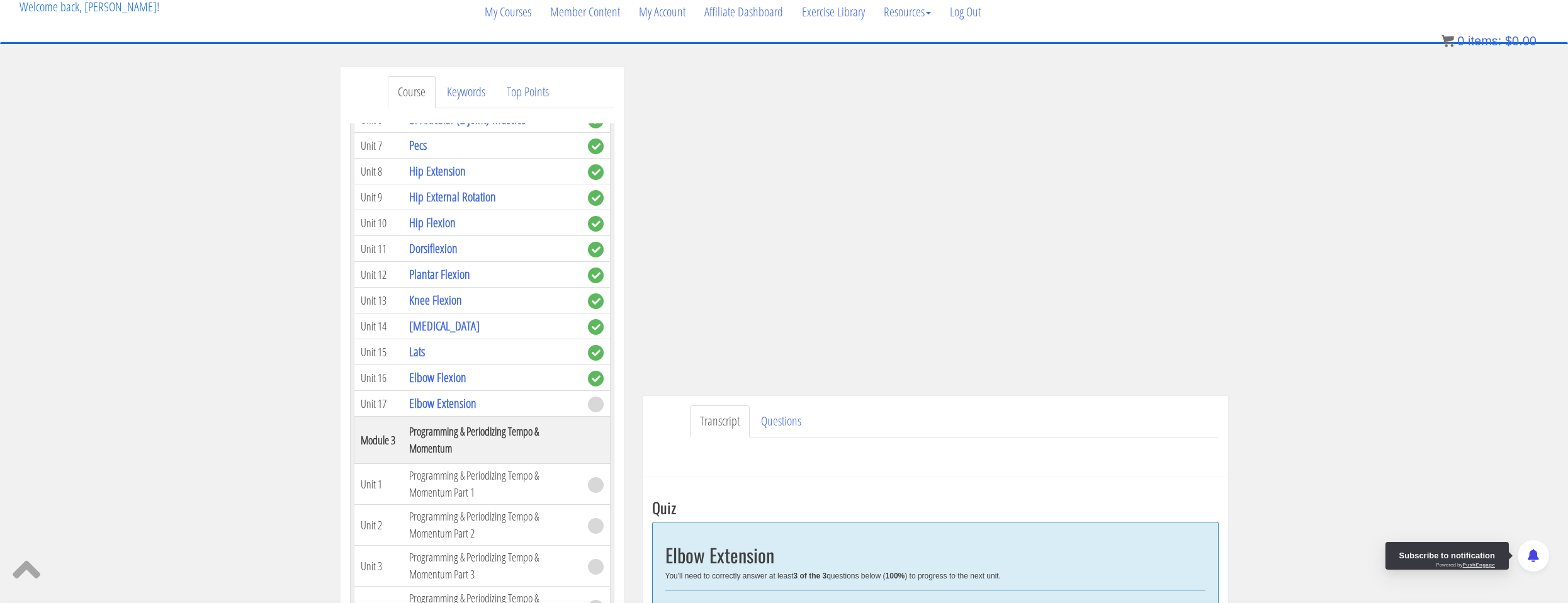
scroll to position [334, 0]
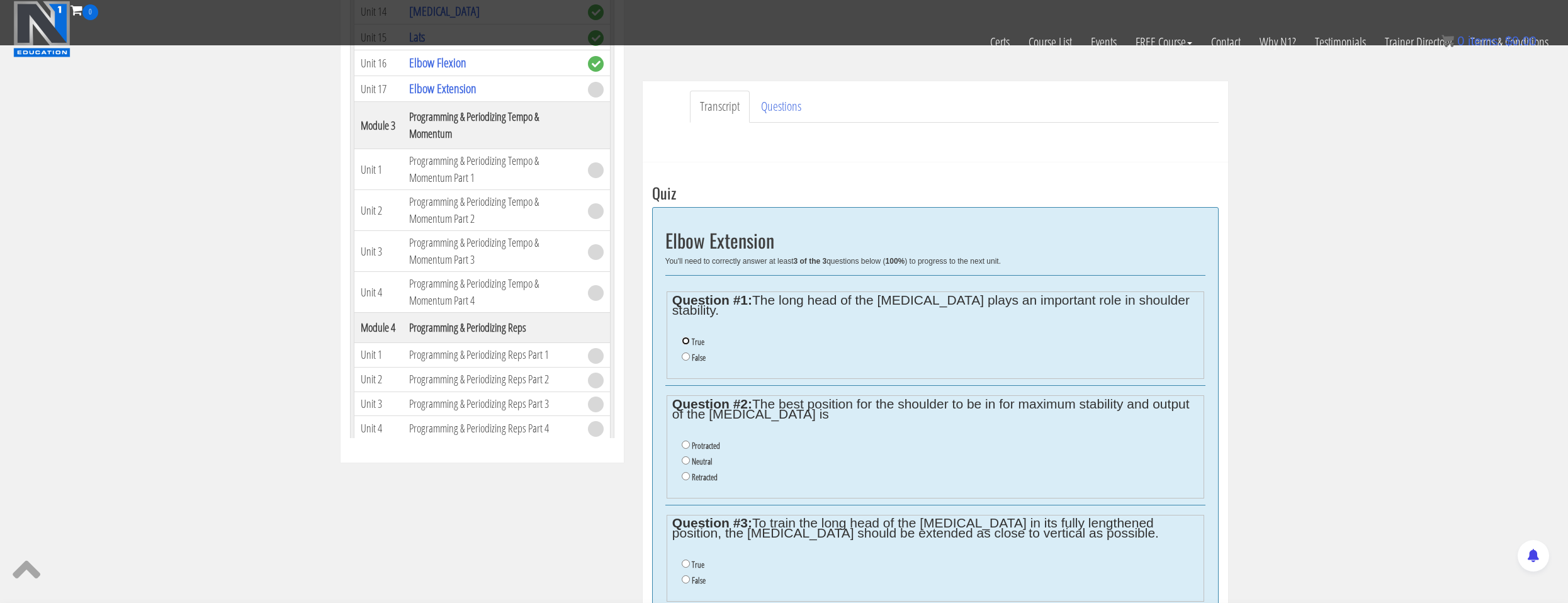
click at [685, 337] on input "True" at bounding box center [685, 340] width 8 height 8
radio input "true"
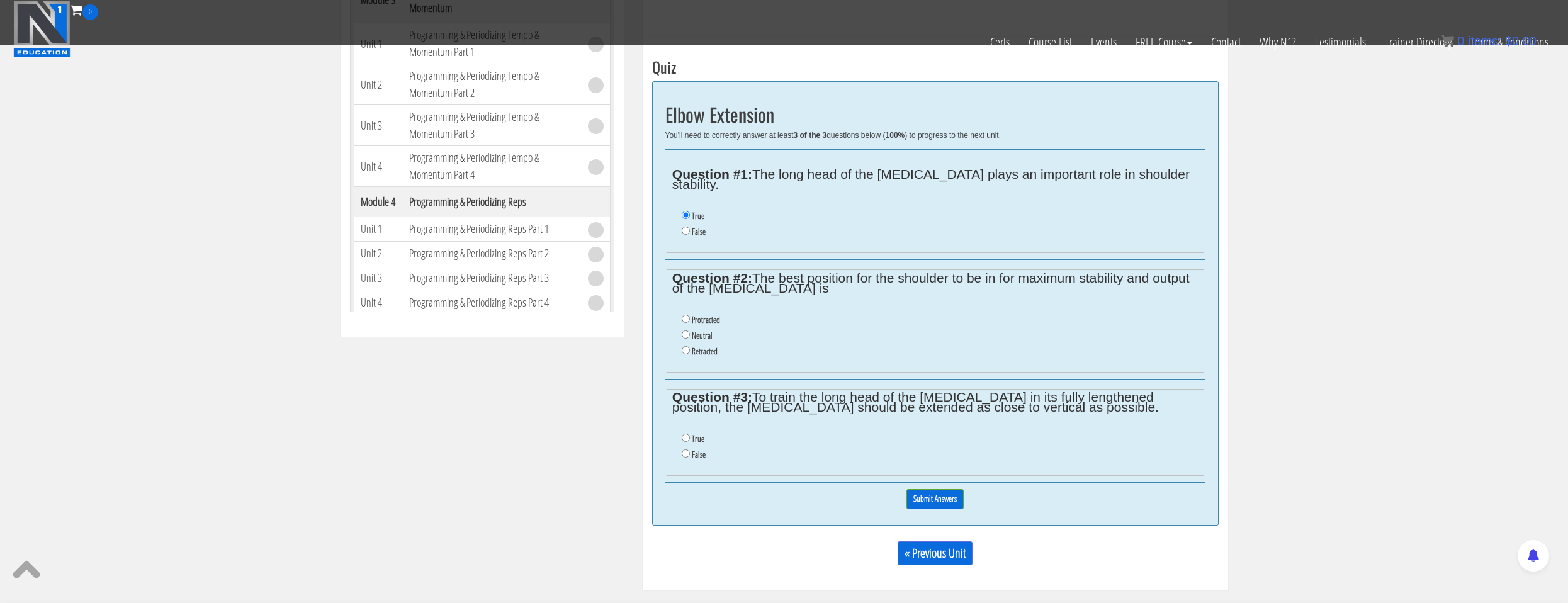
click at [705, 330] on label "Neutral" at bounding box center [702, 335] width 21 height 10
click at [690, 330] on input "Neutral" at bounding box center [685, 334] width 8 height 8
radio input "true"
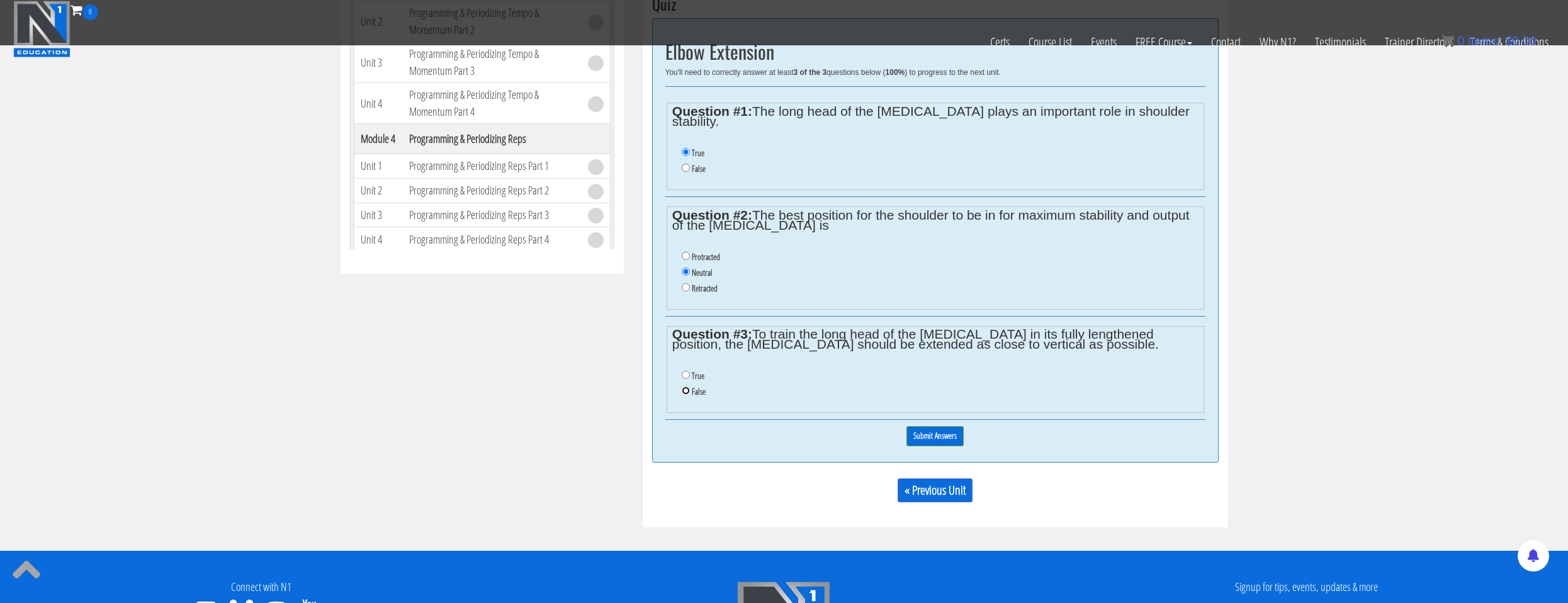
click at [688, 386] on input "False" at bounding box center [685, 390] width 8 height 8
radio input "true"
click at [926, 426] on input "Submit Answers" at bounding box center [935, 435] width 57 height 19
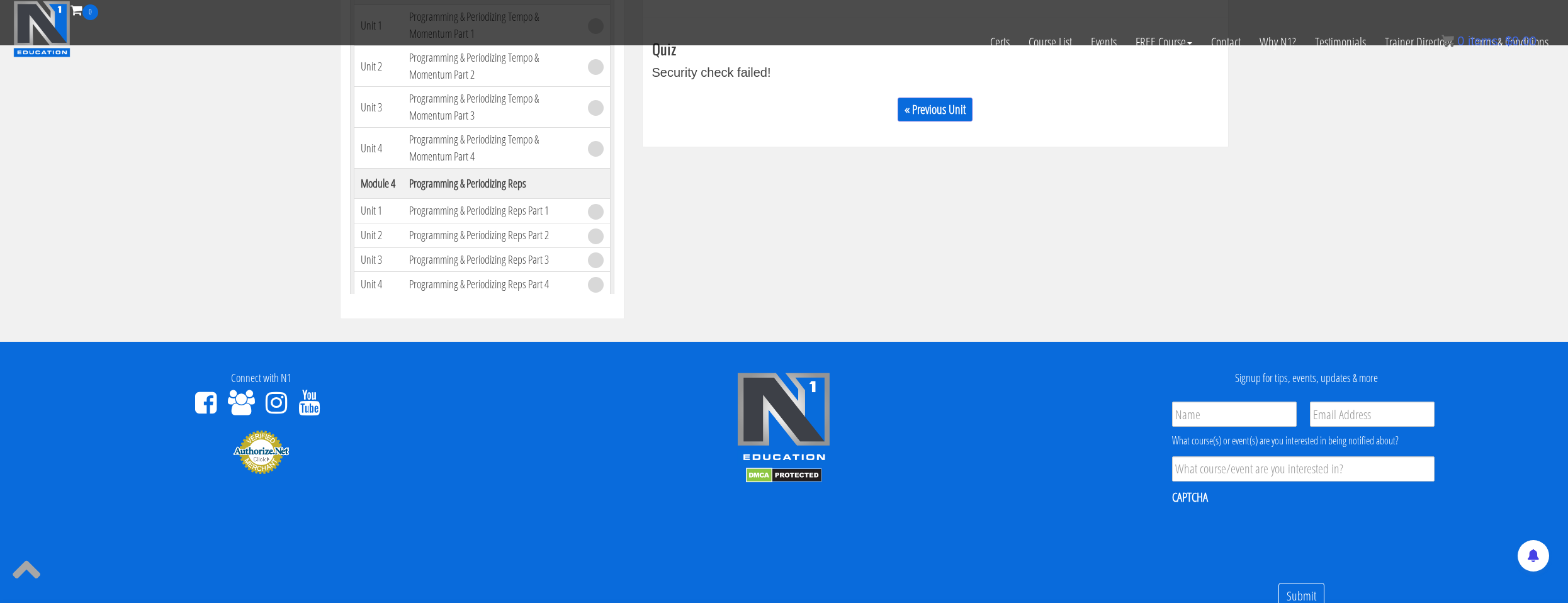
scroll to position [289, 0]
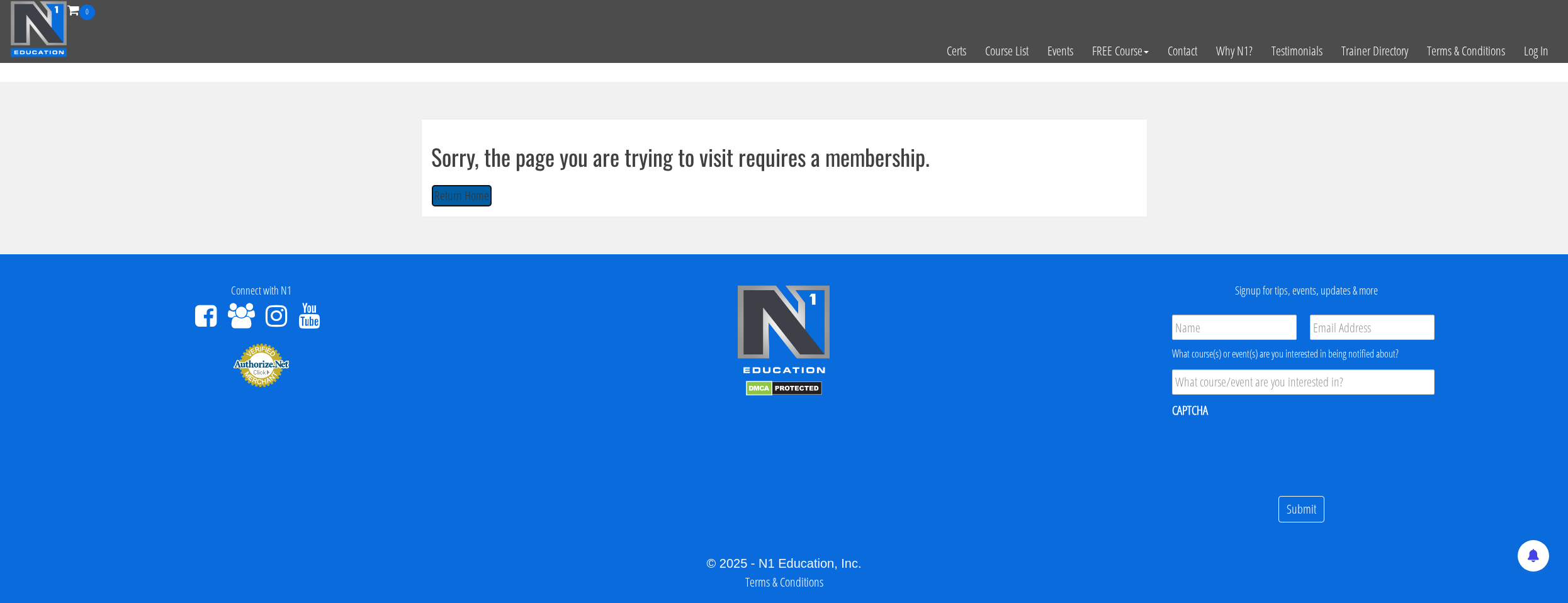
click at [436, 194] on button "Return Home" at bounding box center [461, 196] width 61 height 24
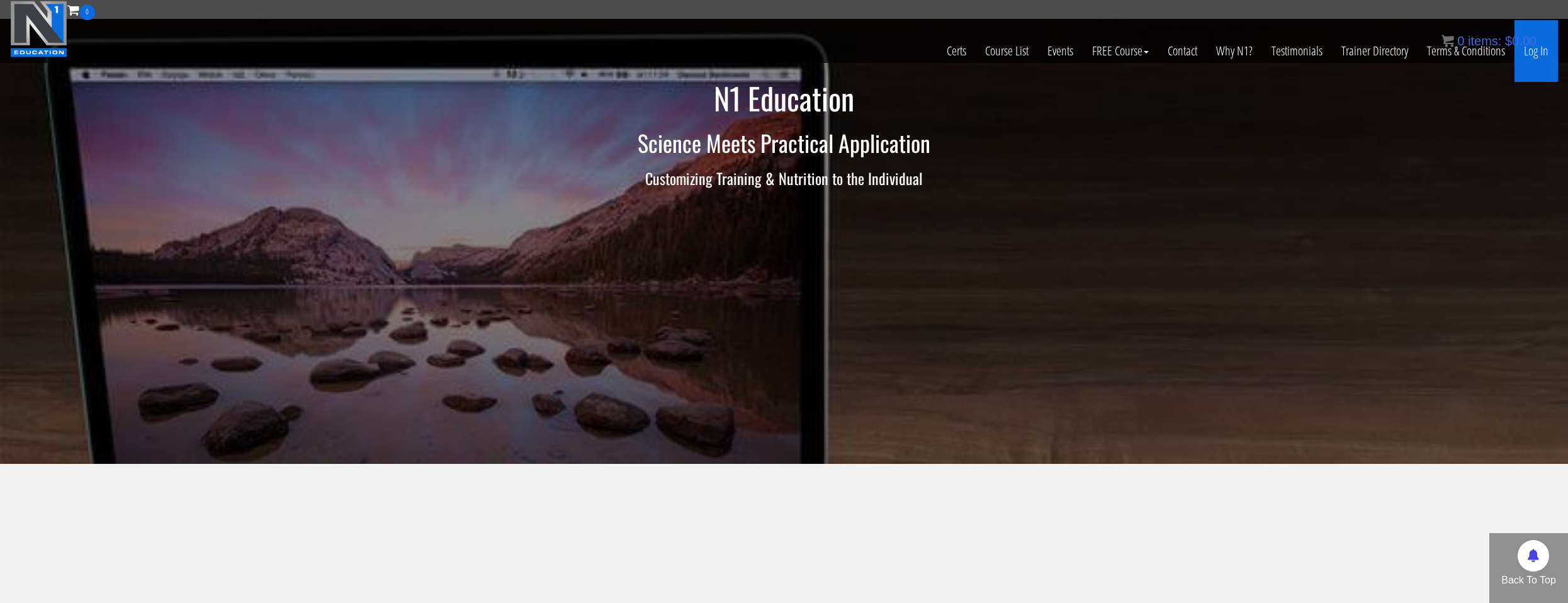
click at [1535, 55] on link "Log In" at bounding box center [1536, 51] width 44 height 62
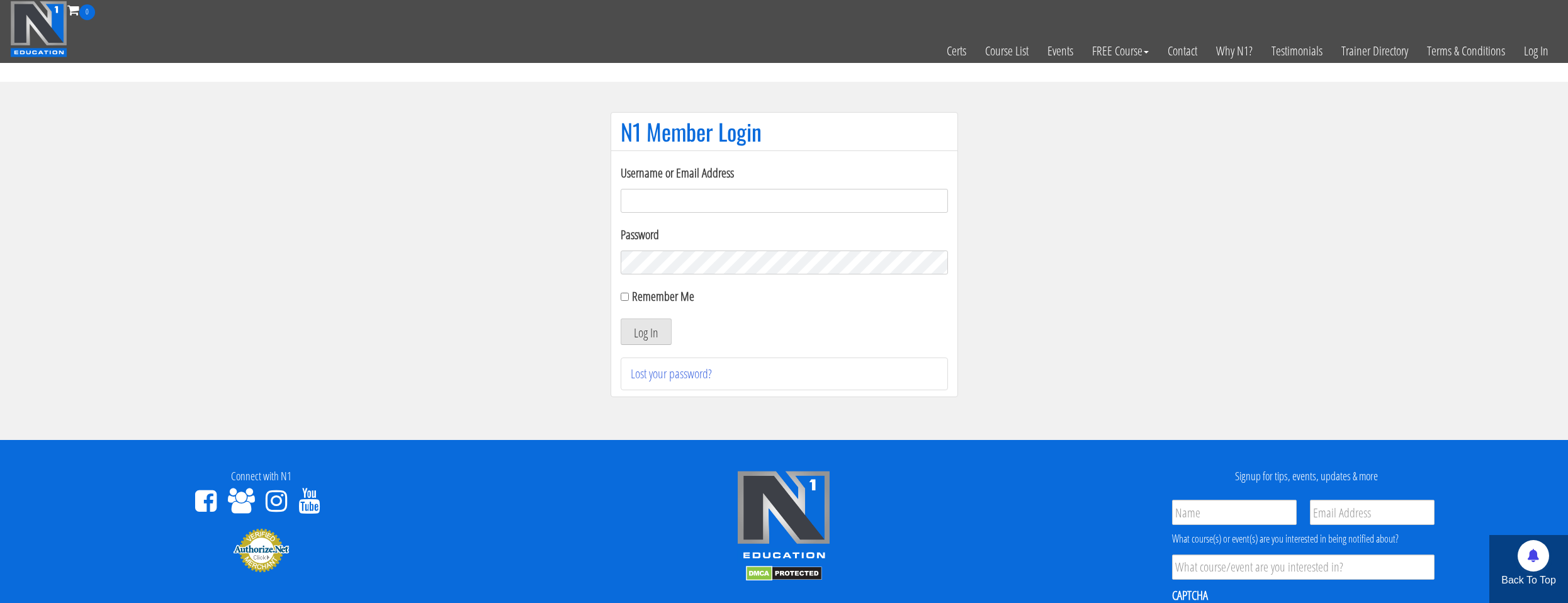
drag, startPoint x: 657, startPoint y: 206, endPoint x: 674, endPoint y: 231, distance: 30.2
click at [657, 207] on input "Username or Email Address" at bounding box center [784, 201] width 328 height 24
type input "[EMAIL_ADDRESS][DOMAIN_NAME]"
click at [643, 295] on label "Remember Me" at bounding box center [663, 296] width 62 height 17
click at [629, 295] on input "Remember Me" at bounding box center [624, 296] width 8 height 8
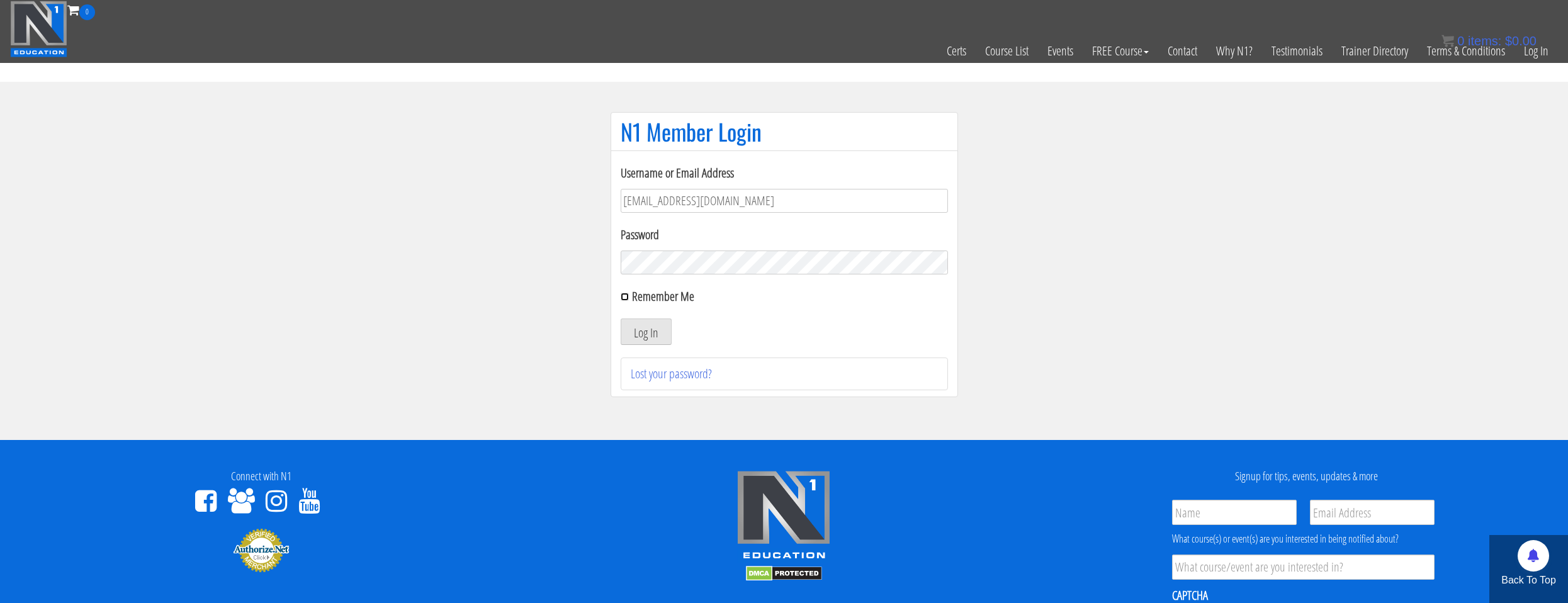
checkbox input "true"
click at [664, 332] on button "Log In" at bounding box center [646, 331] width 51 height 26
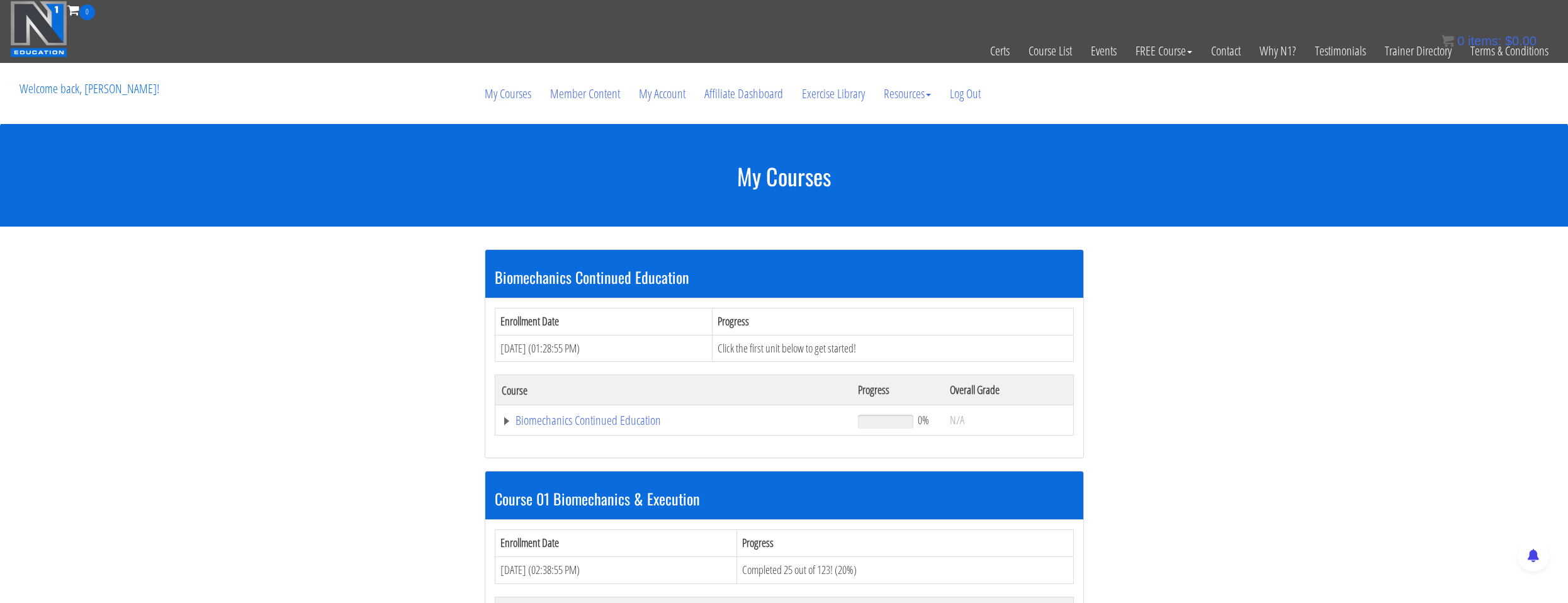
scroll to position [252, 0]
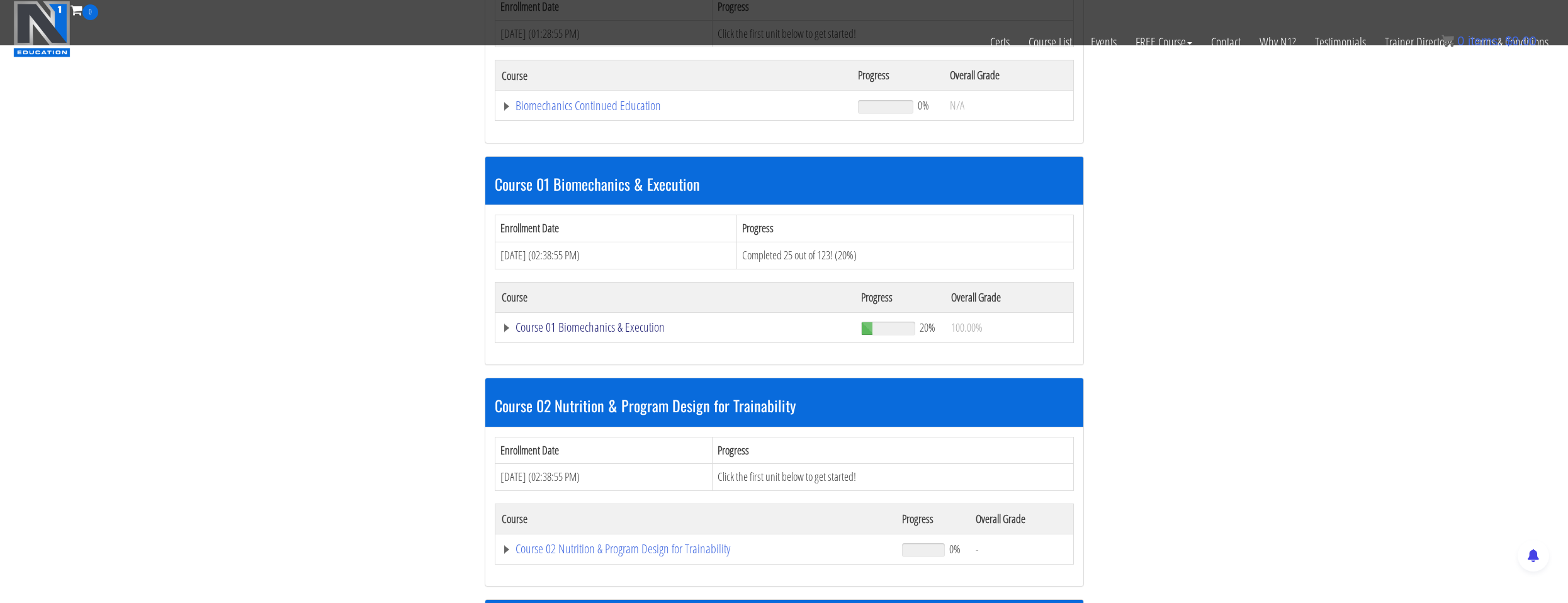
click at [626, 334] on link "Course 01 Biomechanics & Execution" at bounding box center [675, 327] width 348 height 13
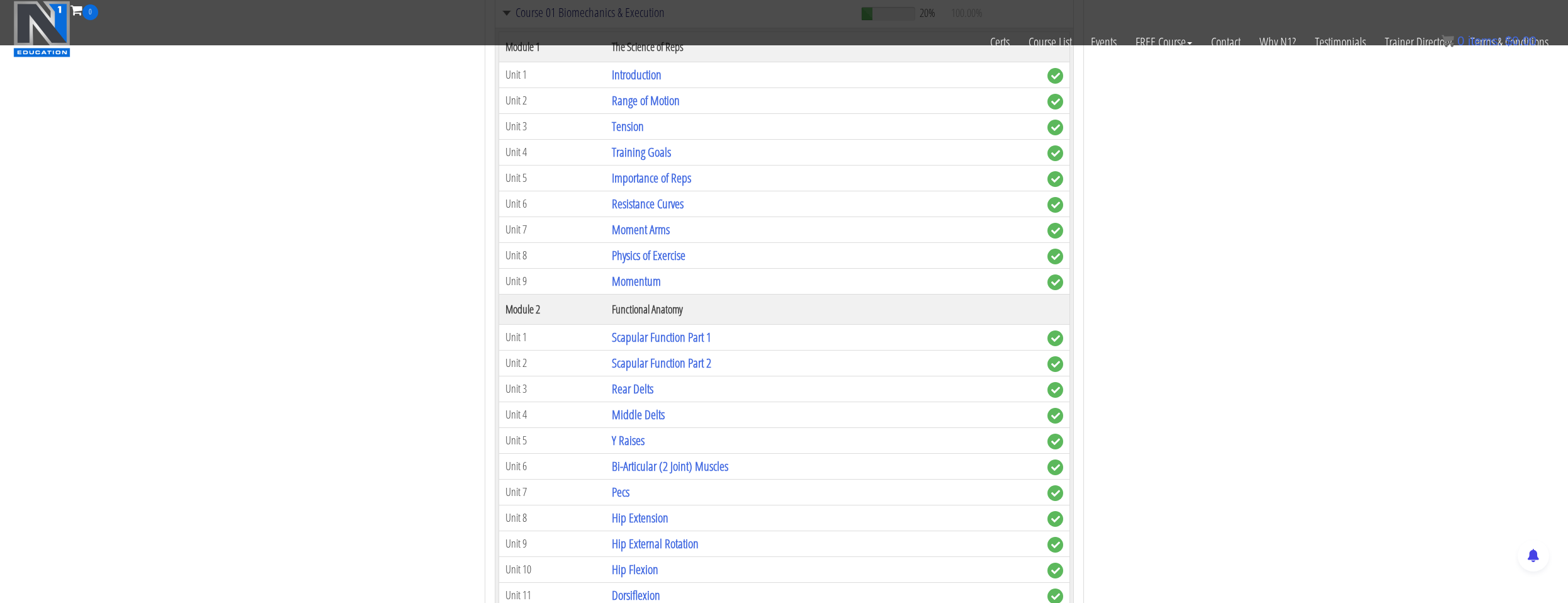
scroll to position [818, 0]
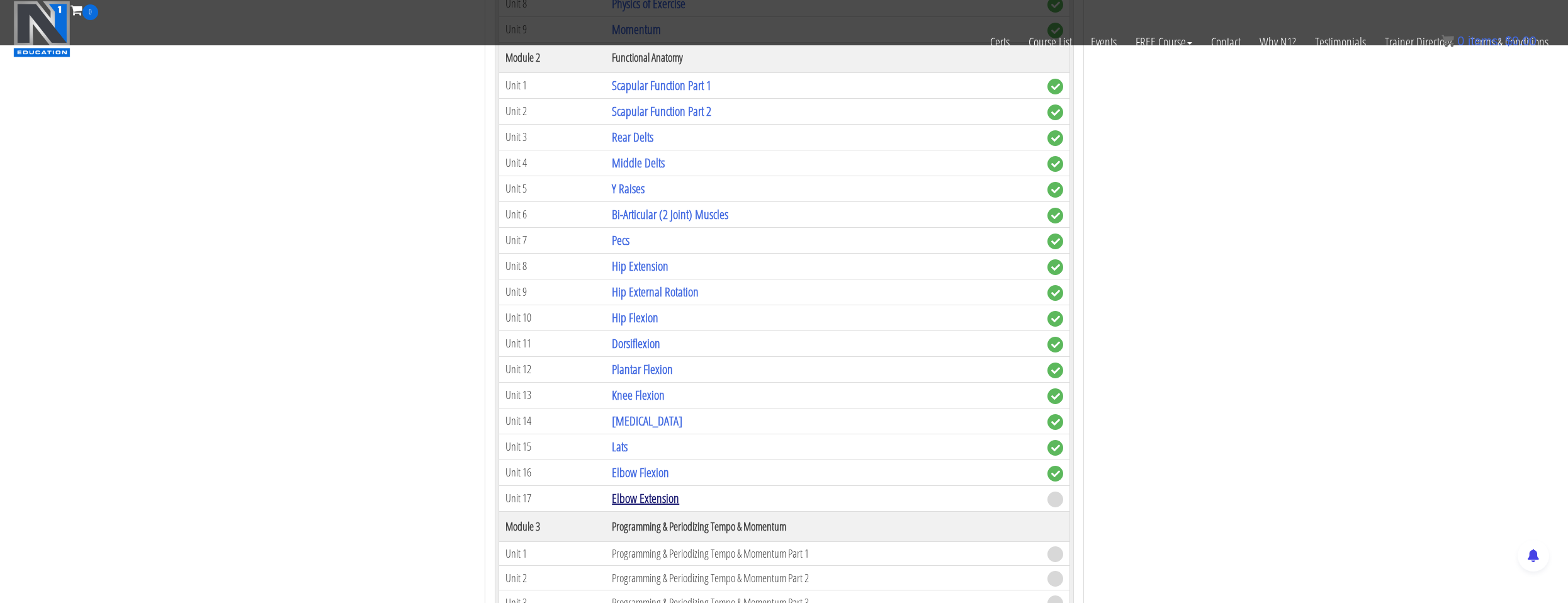
click at [667, 498] on link "Elbow Extension" at bounding box center [645, 498] width 68 height 17
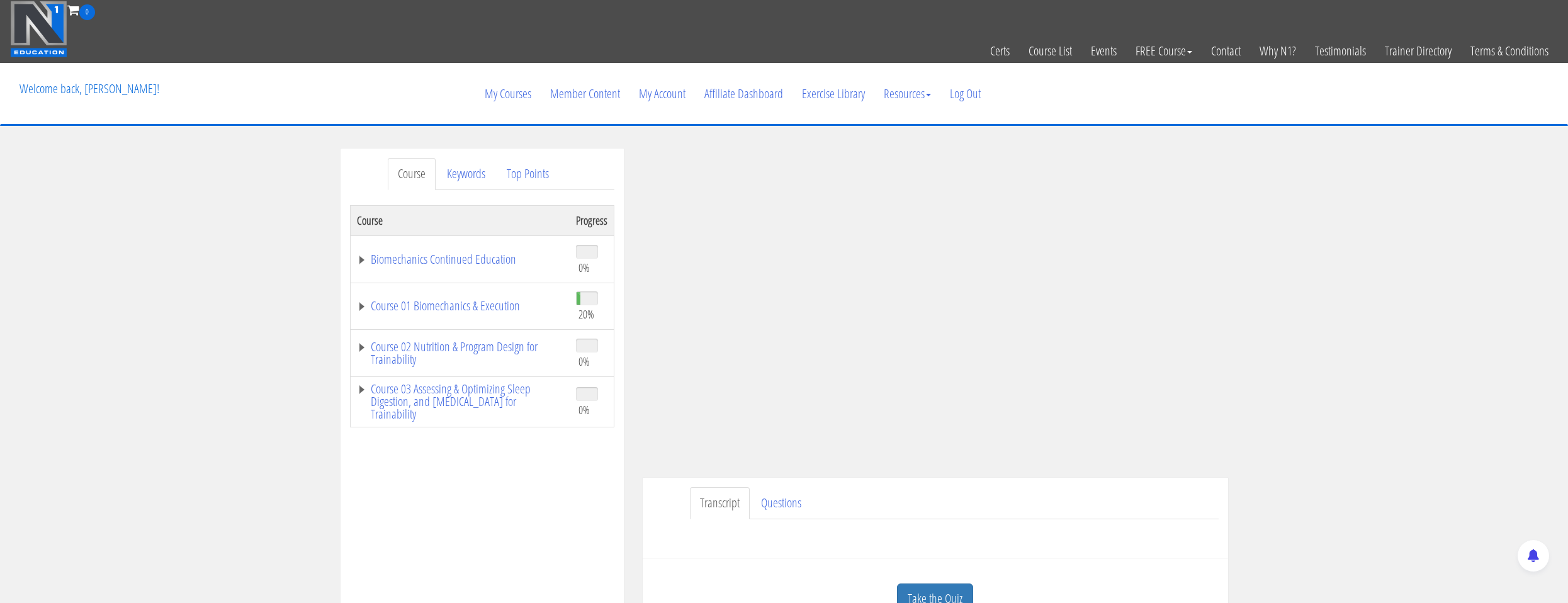
scroll to position [63, 0]
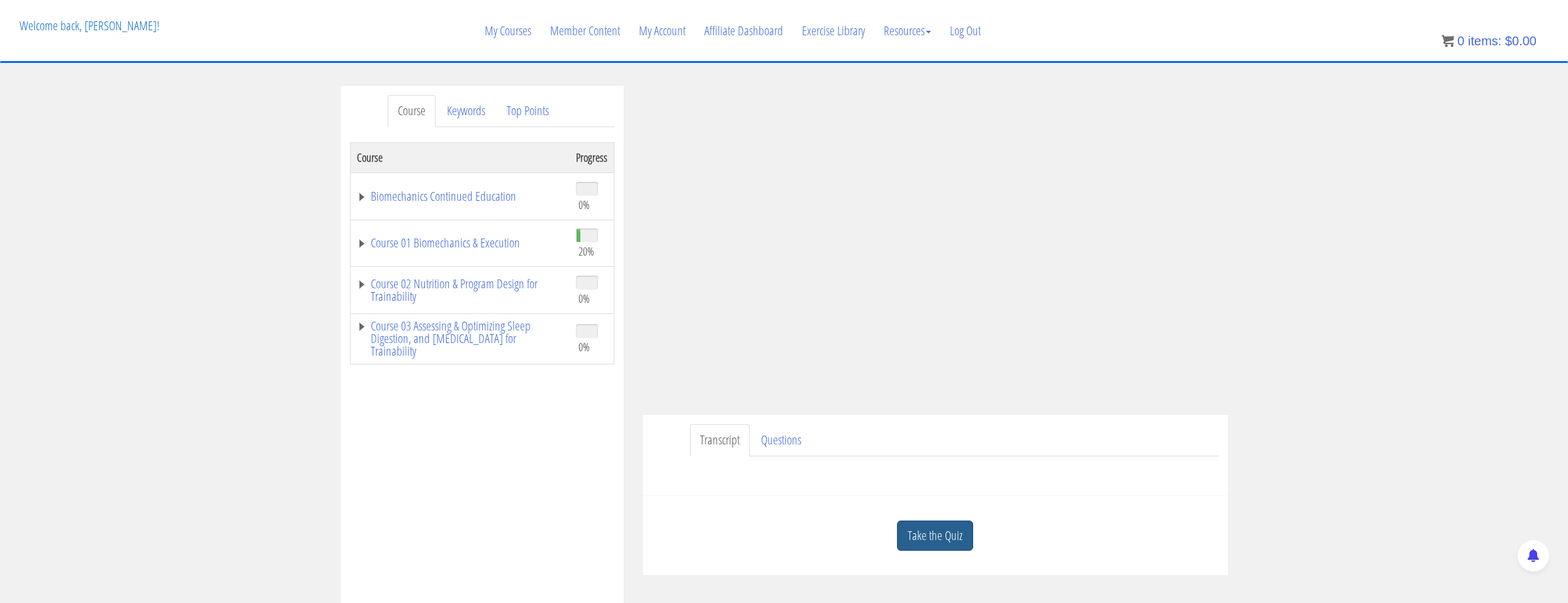
click at [945, 535] on link "Take the Quiz" at bounding box center [935, 535] width 76 height 31
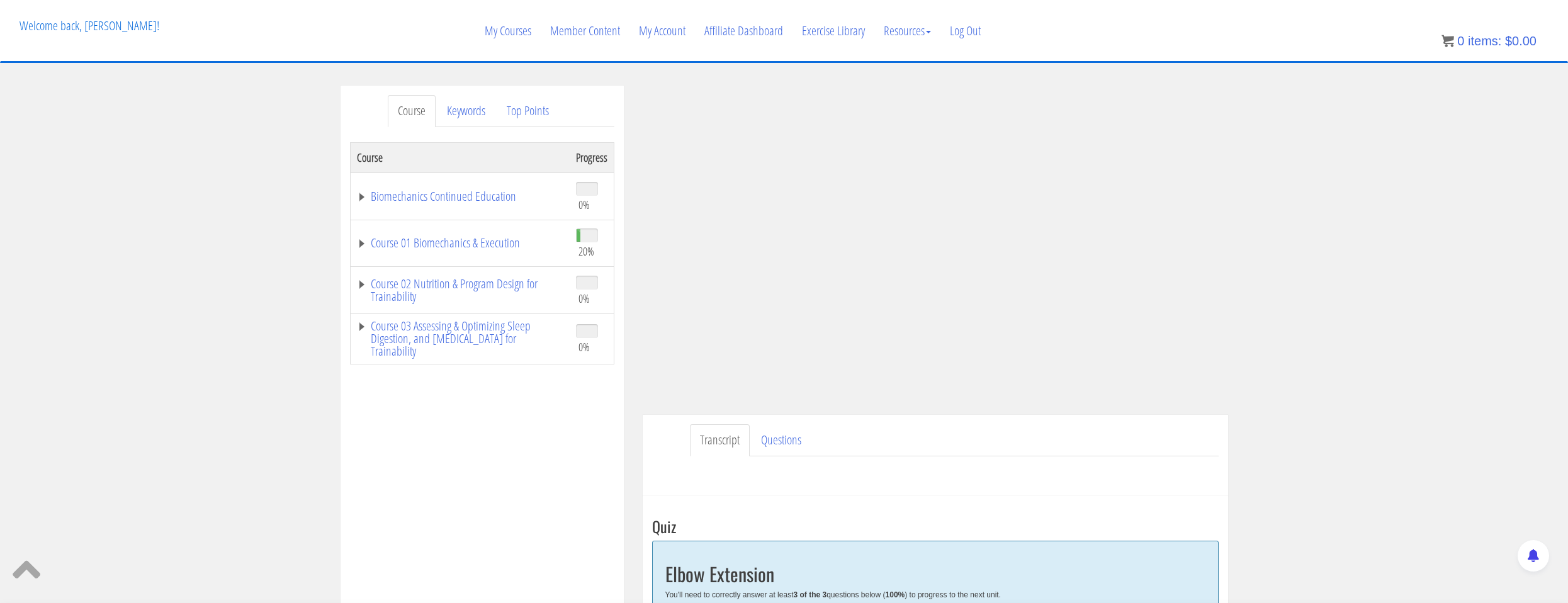
scroll to position [315, 0]
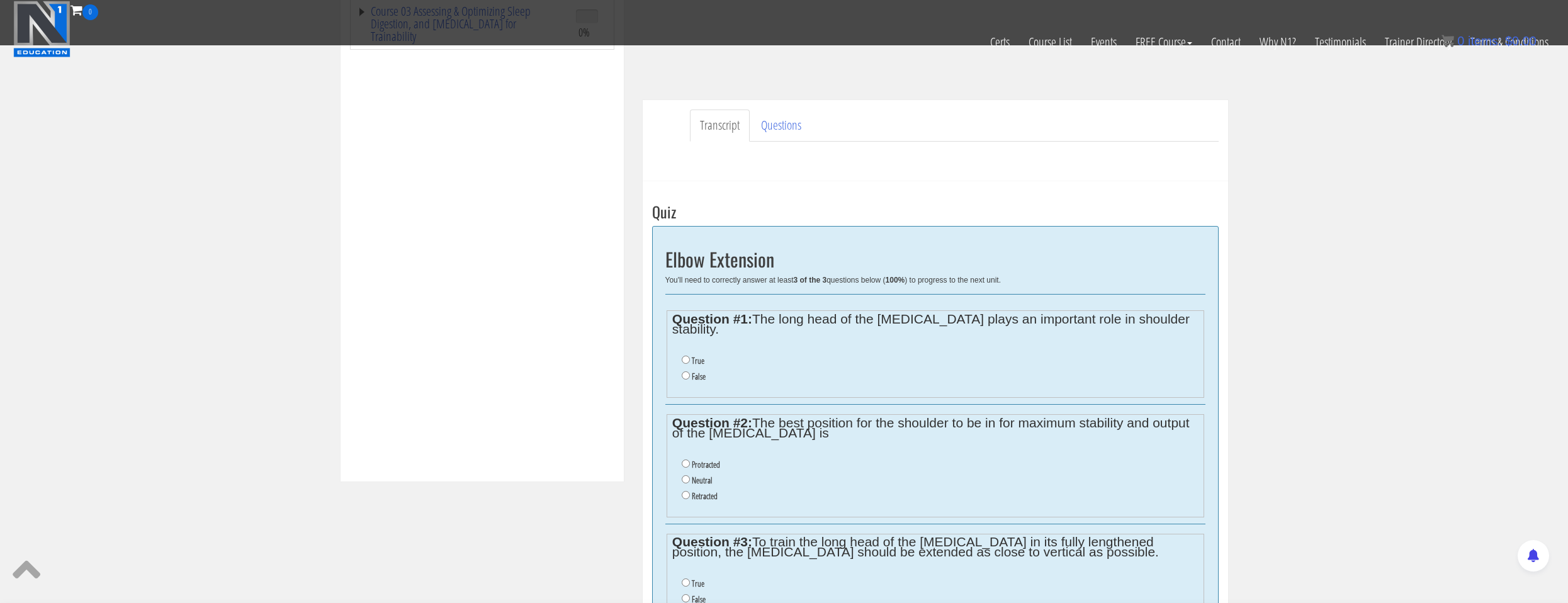
click at [703, 356] on label "True" at bounding box center [698, 360] width 13 height 10
click at [690, 356] on input "True" at bounding box center [685, 359] width 8 height 8
radio input "true"
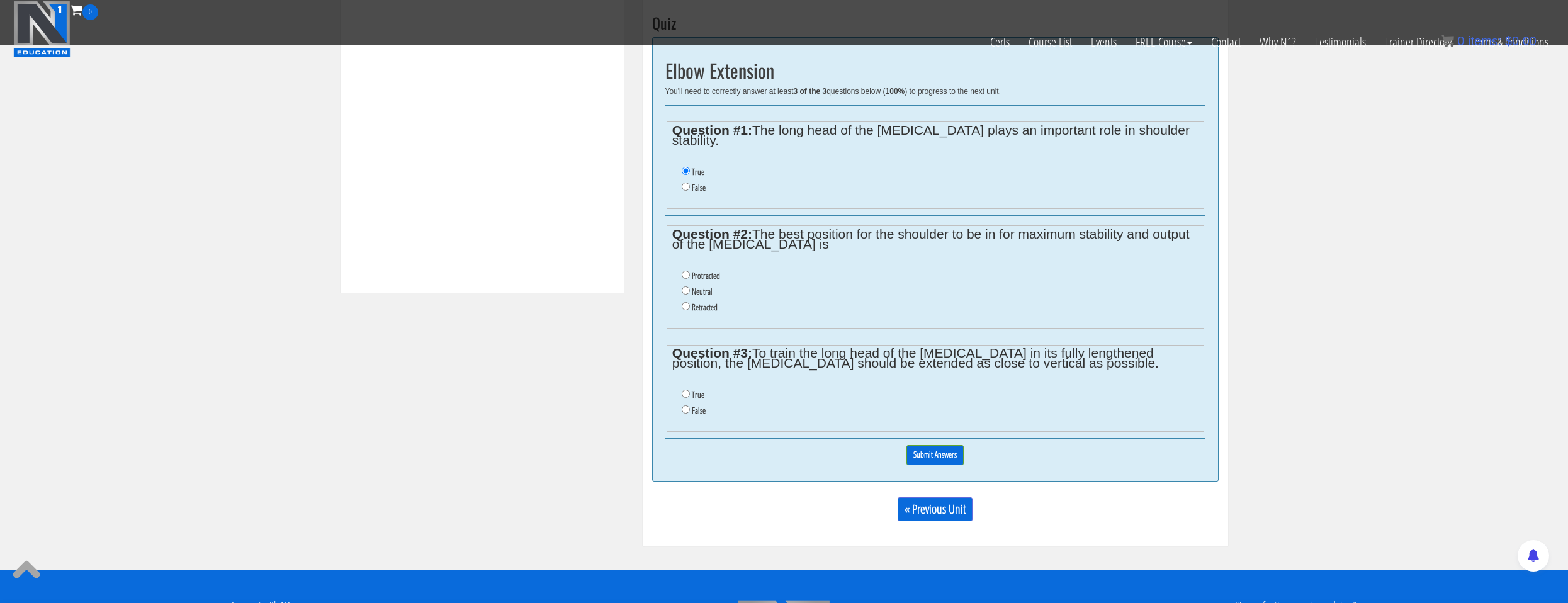
drag, startPoint x: 707, startPoint y: 280, endPoint x: 706, endPoint y: 294, distance: 14.0
click at [706, 286] on label "Neutral" at bounding box center [702, 291] width 21 height 10
click at [690, 286] on input "Neutral" at bounding box center [685, 290] width 8 height 8
radio input "true"
click at [695, 405] on label "False" at bounding box center [698, 410] width 14 height 10
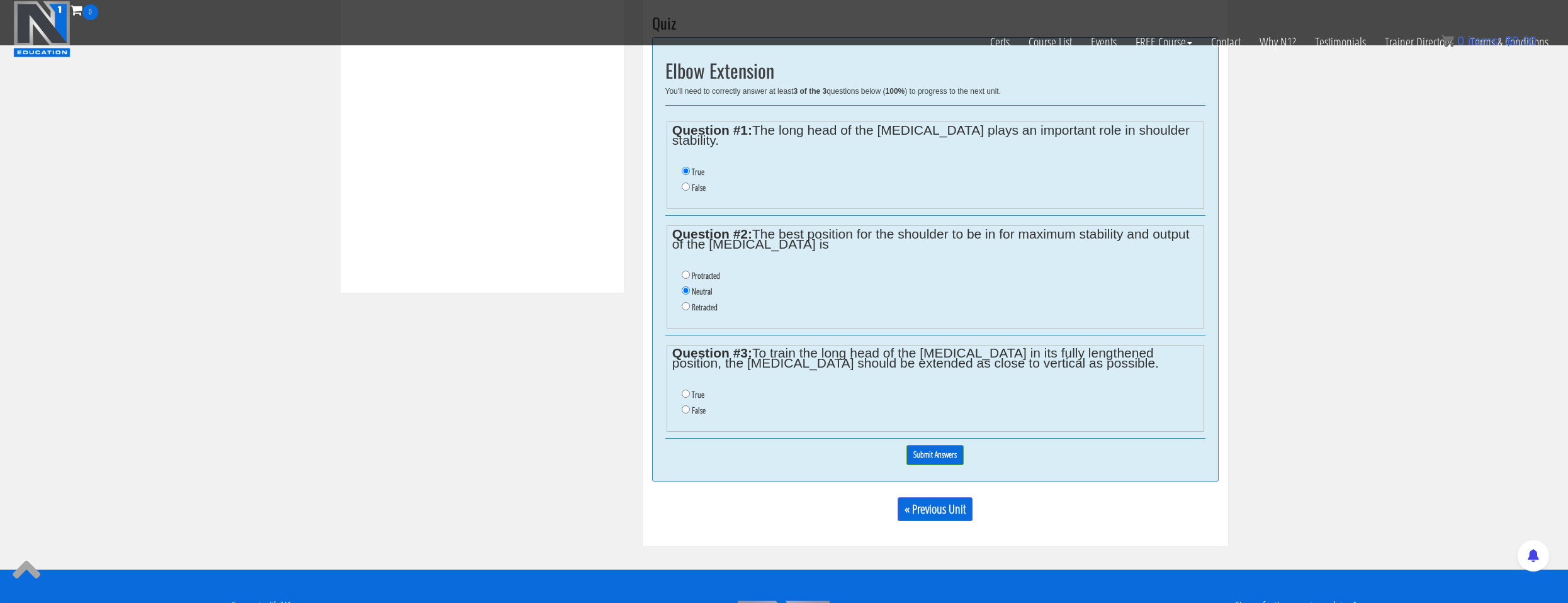
click at [690, 405] on input "False" at bounding box center [685, 409] width 8 height 8
radio input "true"
click at [956, 450] on input "Submit Answers" at bounding box center [935, 454] width 57 height 19
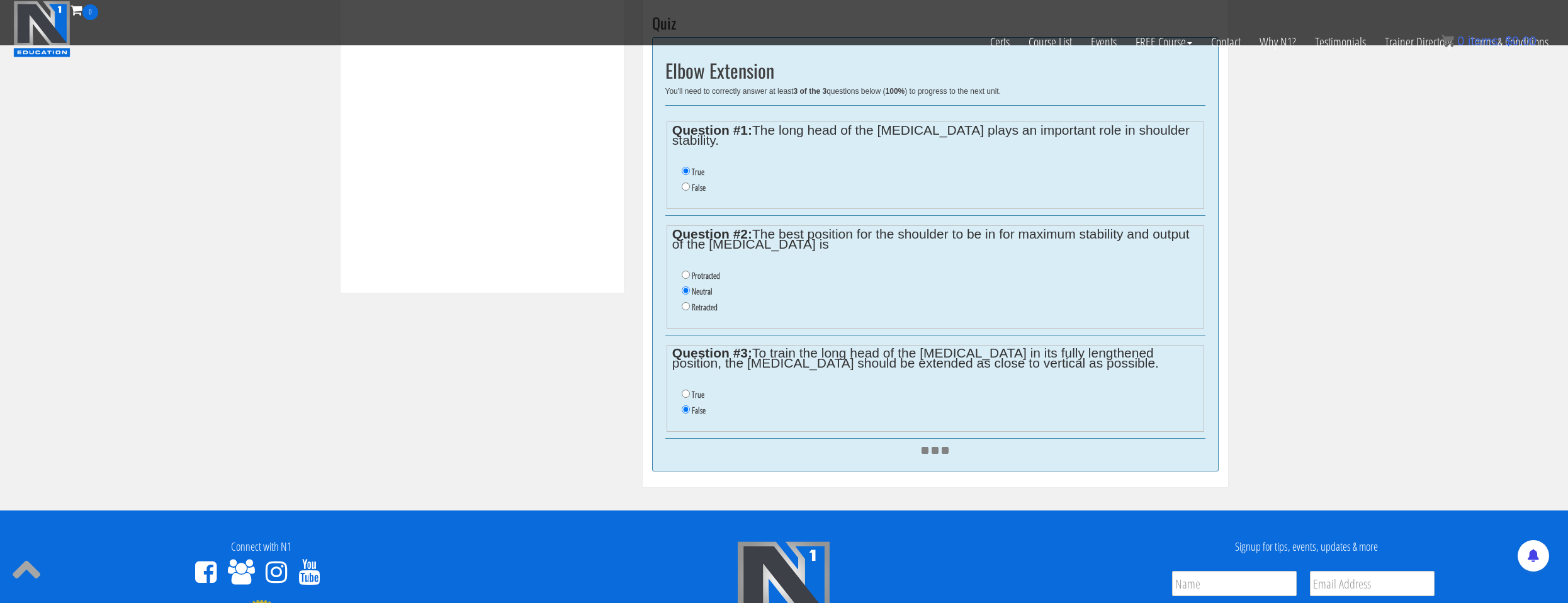
scroll to position [315, 0]
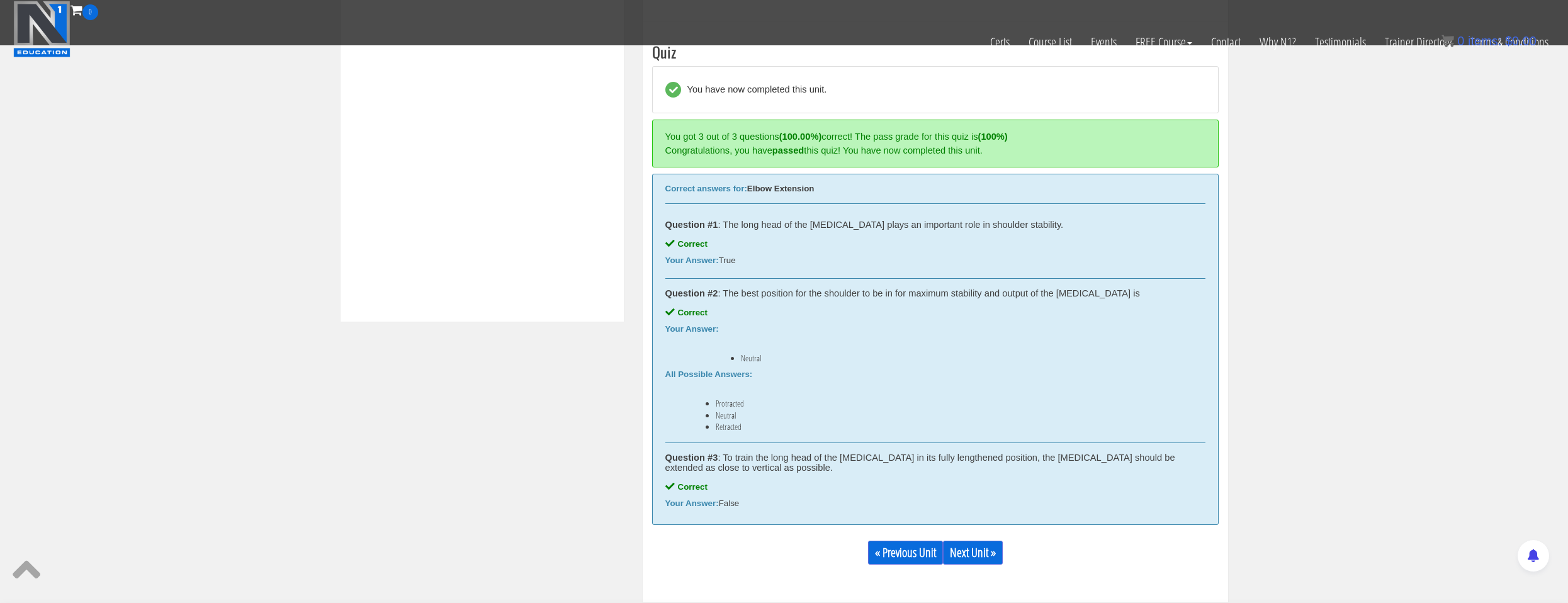
scroll to position [477, 0]
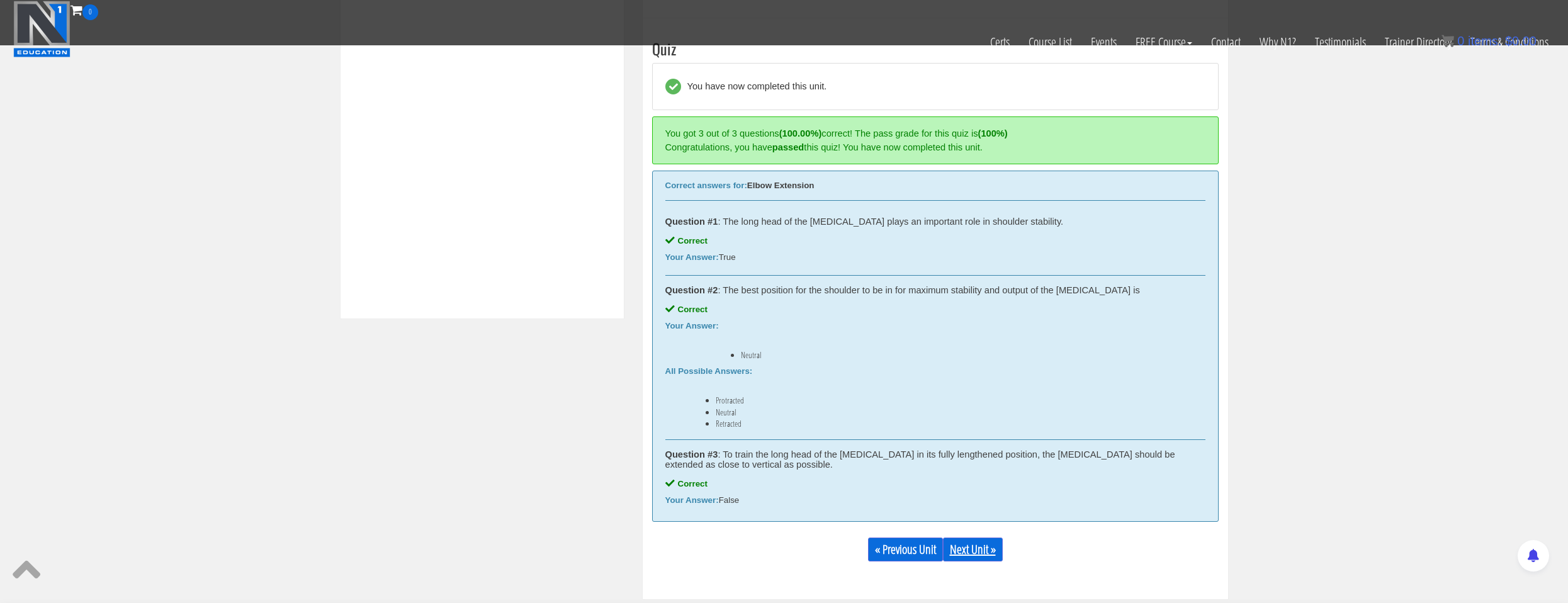
click at [970, 550] on link "Next Unit »" at bounding box center [973, 549] width 60 height 24
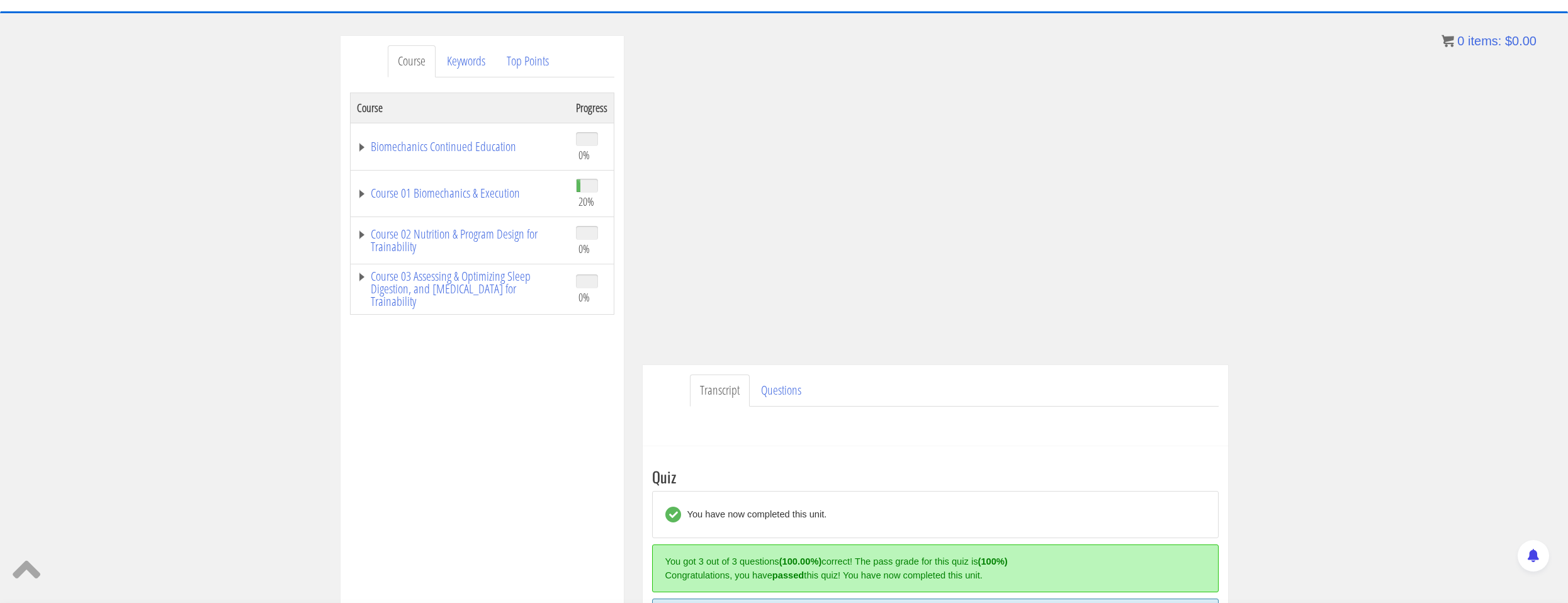
scroll to position [0, 0]
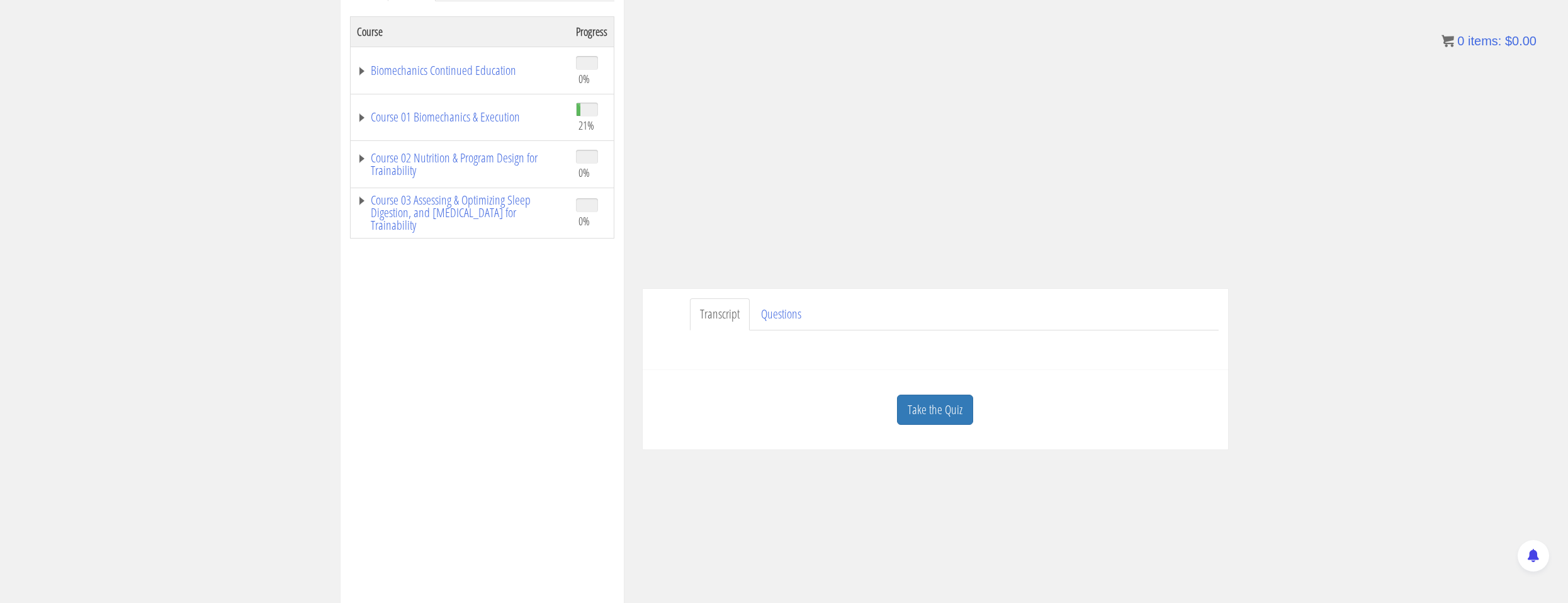
click at [918, 401] on link "Take the Quiz" at bounding box center [935, 410] width 76 height 31
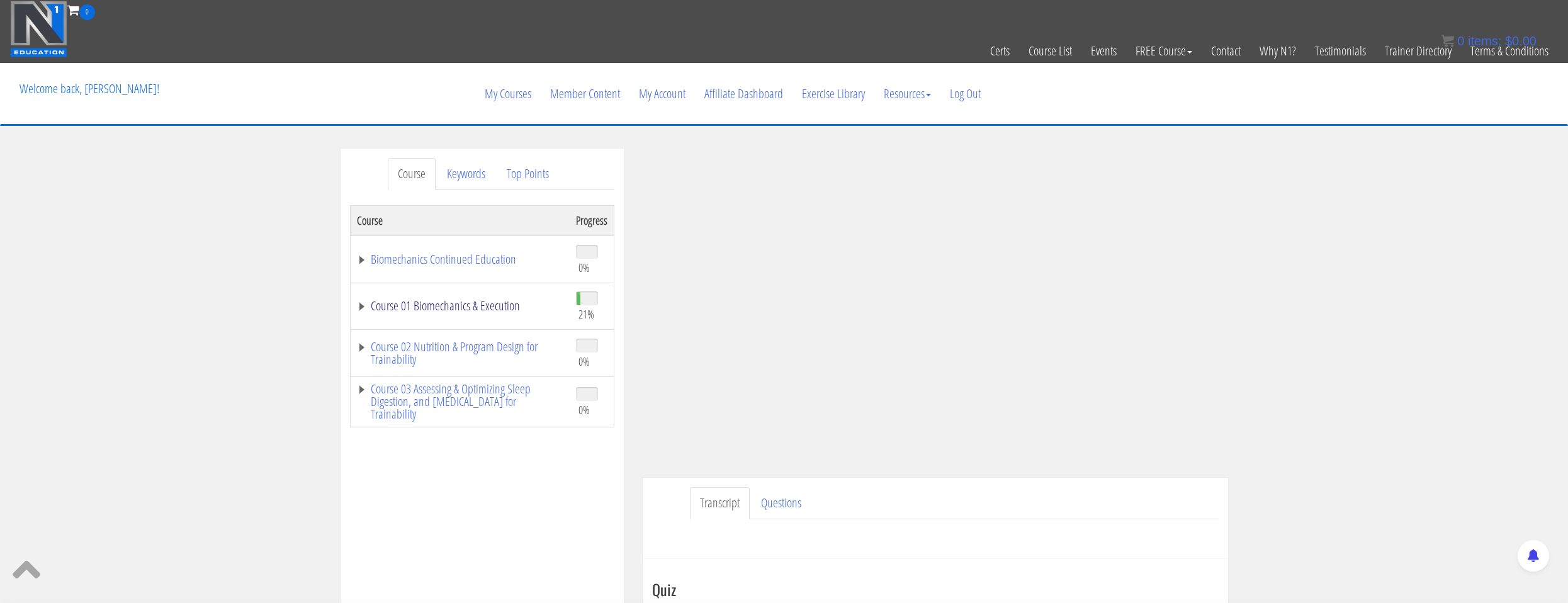
click at [450, 305] on link "Course 01 Biomechanics & Execution" at bounding box center [460, 306] width 206 height 13
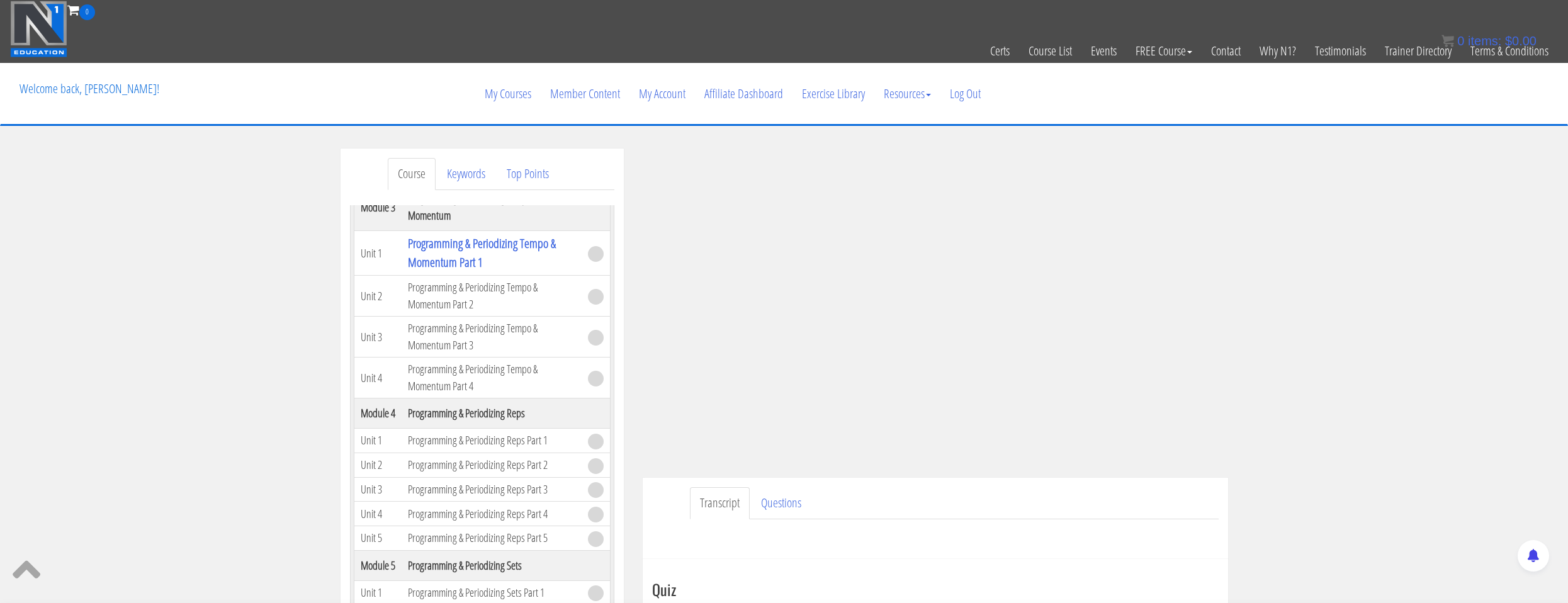
scroll to position [818, 0]
